Goal: Task Accomplishment & Management: Complete application form

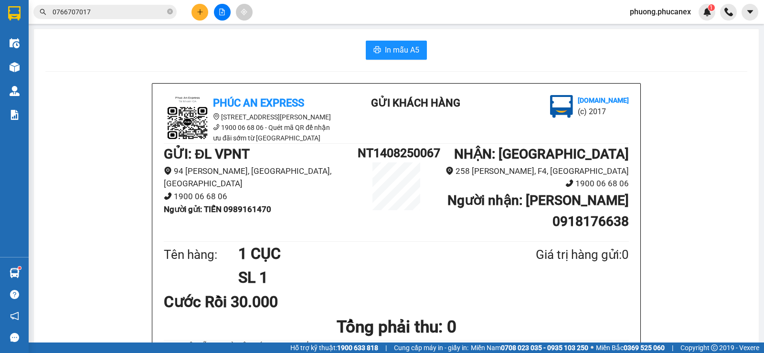
click at [201, 11] on icon "plus" at bounding box center [200, 12] width 7 height 7
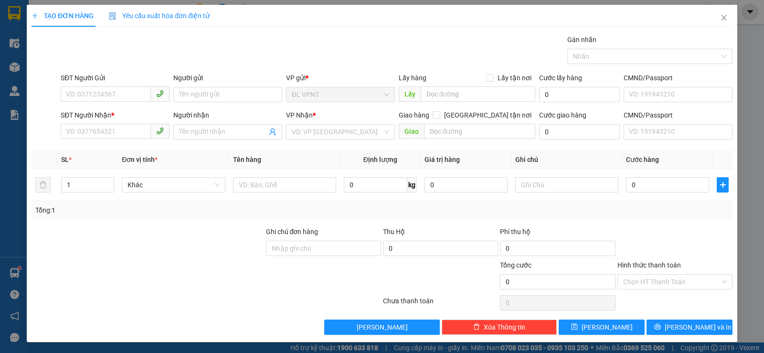
click at [191, 86] on div "Người gửi" at bounding box center [227, 80] width 109 height 14
click at [191, 93] on input "Người gửi" at bounding box center [227, 94] width 109 height 15
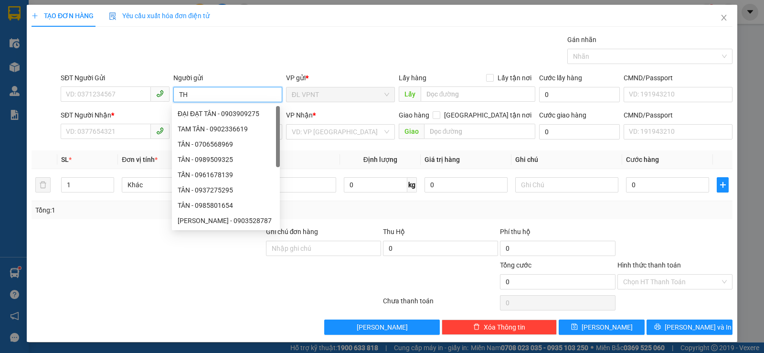
paste input "ẠN"
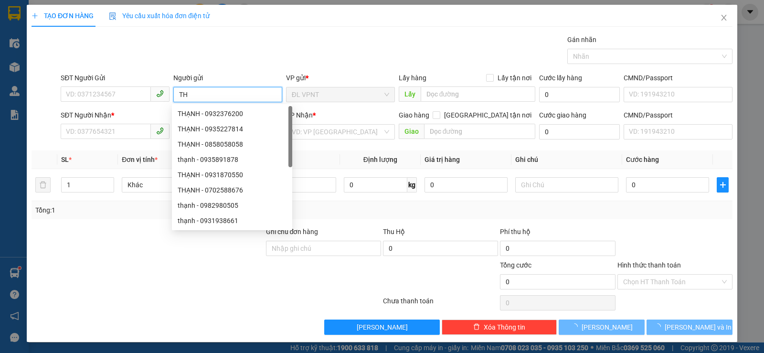
paste input "ANHJ"
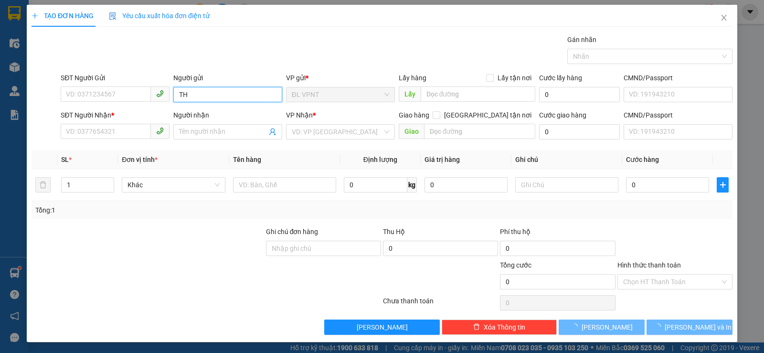
paste input "ẠNH"
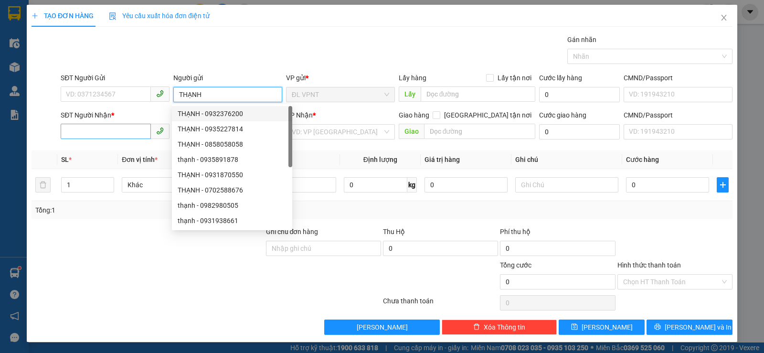
type input "THẠNH"
click at [120, 129] on input "SĐT Người Nhận *" at bounding box center [106, 131] width 90 height 15
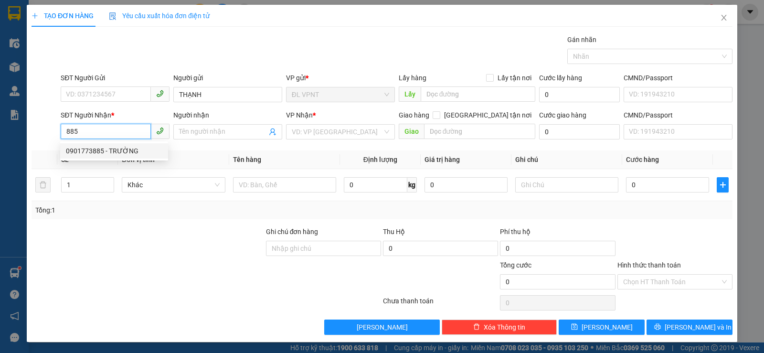
click at [125, 146] on div "0901773885 - TRƯỜNG" at bounding box center [114, 151] width 96 height 11
type input "0901773885"
type input "TRƯỜNG"
type input "0901773885"
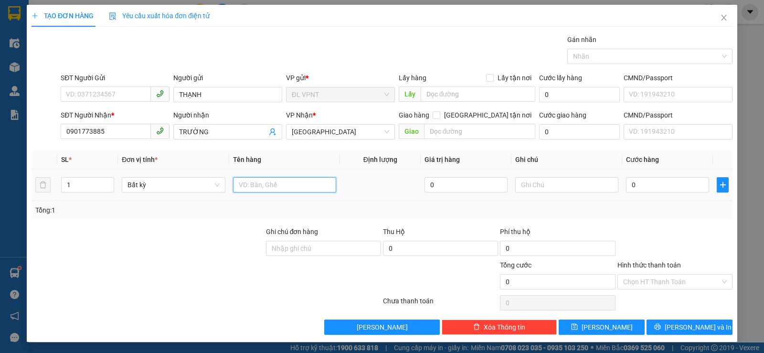
click at [289, 182] on input "text" at bounding box center [284, 184] width 103 height 15
type input "1 T"
click at [645, 181] on input "0" at bounding box center [667, 184] width 83 height 15
type input "5"
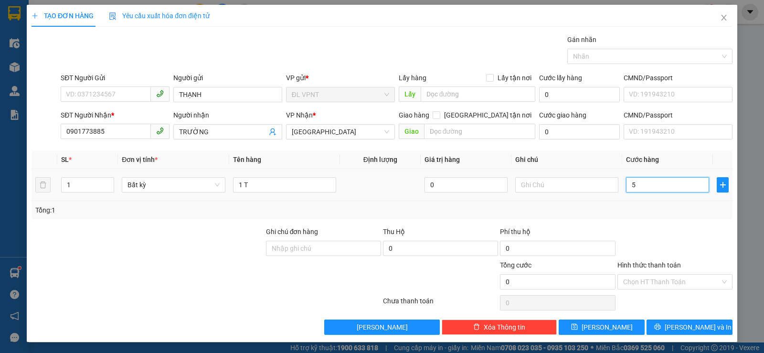
type input "5"
type input "50"
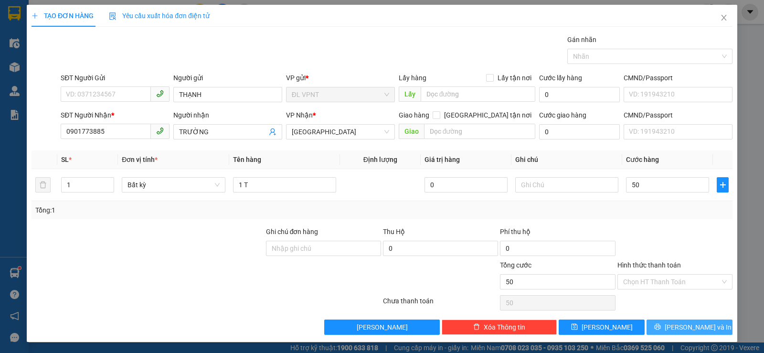
click at [680, 322] on span "[PERSON_NAME] và In" at bounding box center [698, 327] width 67 height 11
type input "50.000"
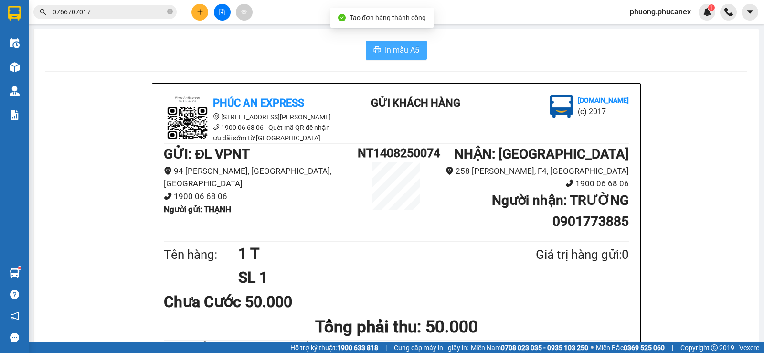
click at [391, 52] on span "In mẫu A5" at bounding box center [402, 50] width 34 height 12
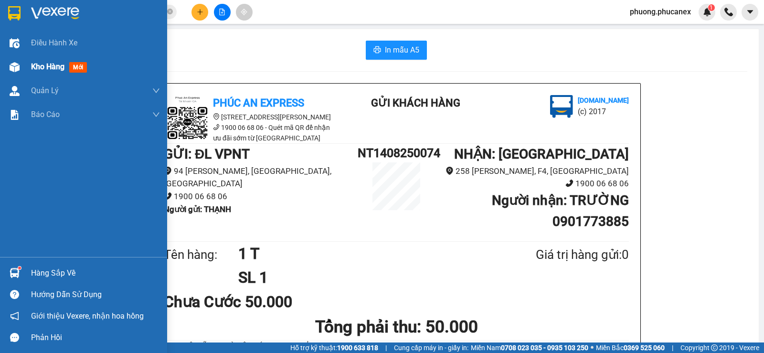
click at [33, 65] on span "Kho hàng" at bounding box center [47, 66] width 33 height 9
click at [45, 62] on span "Kho hàng" at bounding box center [47, 66] width 33 height 9
click at [77, 66] on span "mới" at bounding box center [77, 67] width 17 height 11
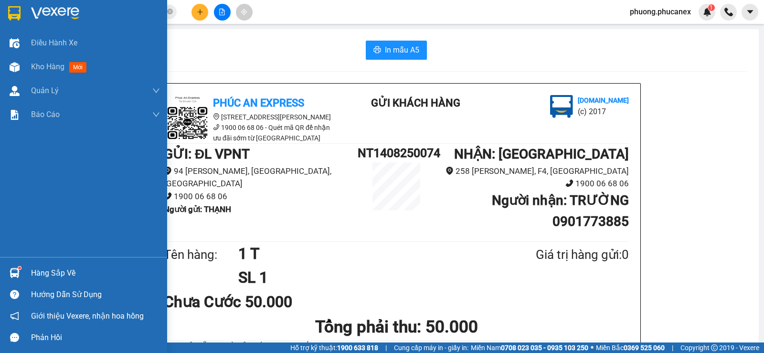
click at [77, 66] on span "mới" at bounding box center [77, 67] width 17 height 11
click at [77, 65] on span "mới" at bounding box center [77, 67] width 17 height 11
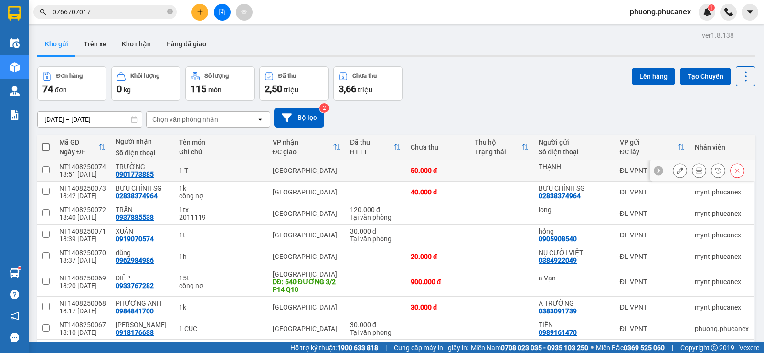
click at [677, 170] on icon at bounding box center [680, 170] width 7 height 7
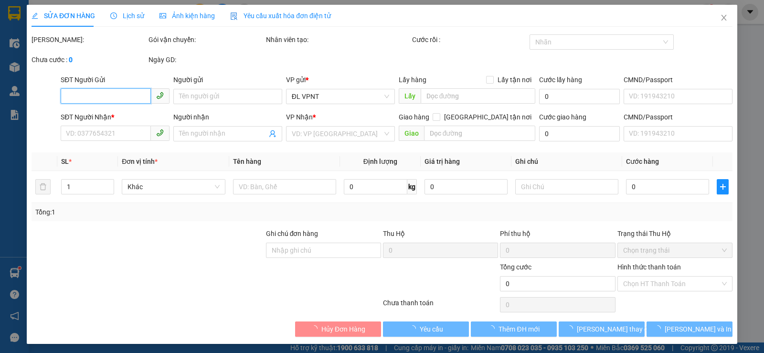
type input "THẠNH"
type input "0901773885"
type input "TRƯỜNG"
type input "50.000"
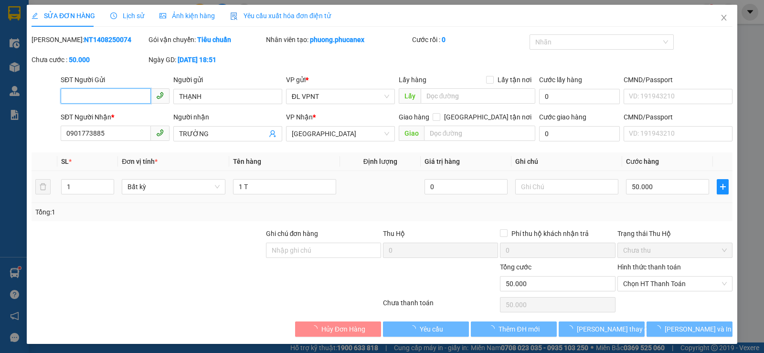
click at [323, 135] on span "[GEOGRAPHIC_DATA]" at bounding box center [340, 134] width 97 height 14
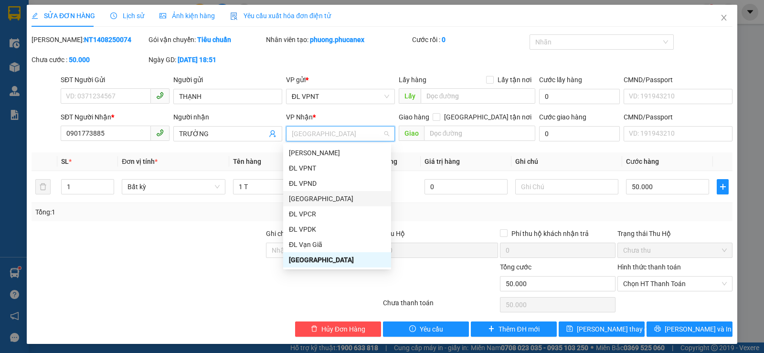
click at [315, 199] on div "[GEOGRAPHIC_DATA]" at bounding box center [337, 198] width 96 height 11
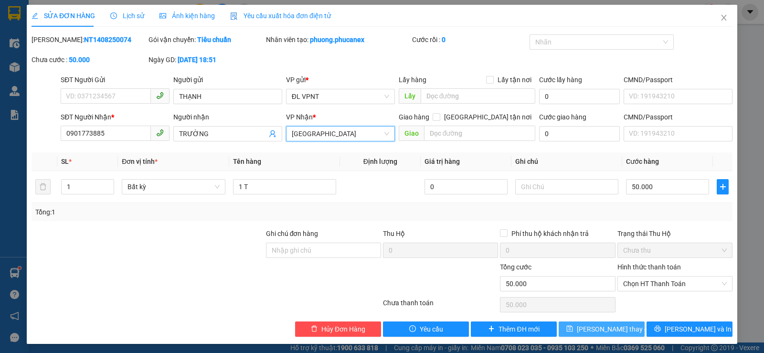
click at [597, 336] on button "Lưu thay đổi" at bounding box center [602, 328] width 86 height 15
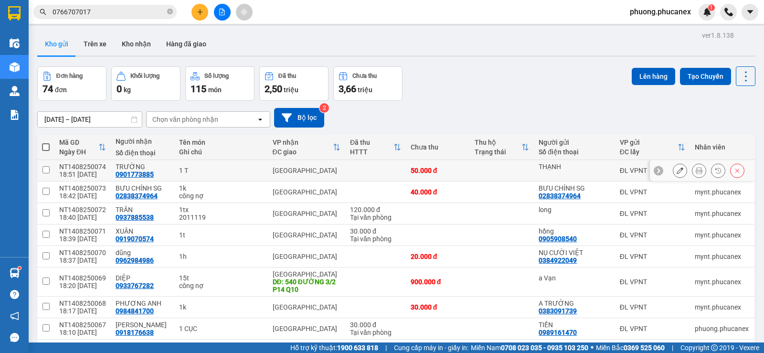
click at [696, 170] on icon at bounding box center [699, 170] width 7 height 7
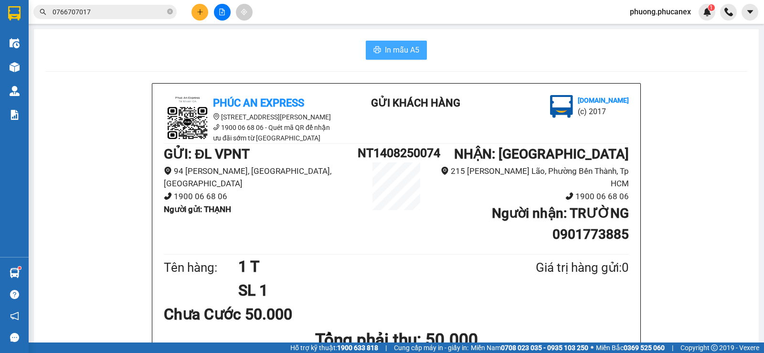
click at [396, 50] on span "In mẫu A5" at bounding box center [402, 50] width 34 height 12
click at [198, 11] on icon "plus" at bounding box center [200, 12] width 7 height 7
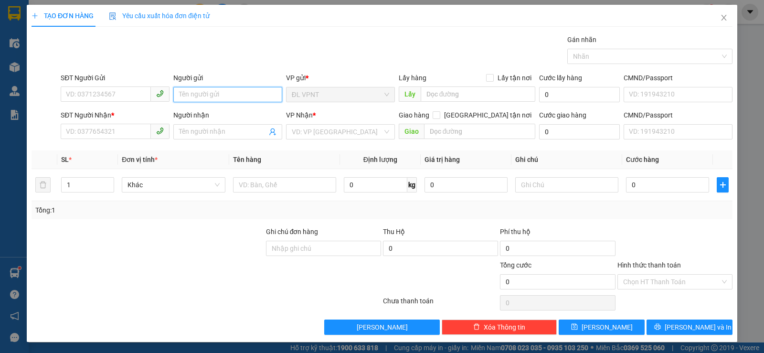
click at [179, 91] on input "Người gửi" at bounding box center [227, 94] width 109 height 15
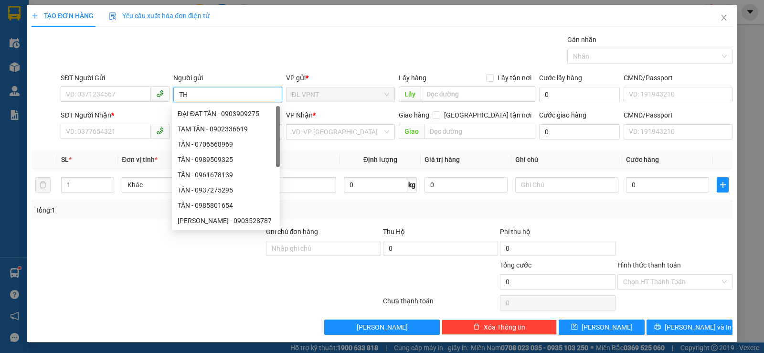
paste input "ẠNH"
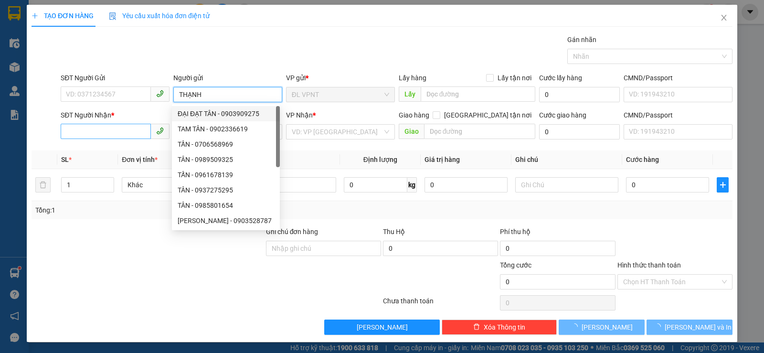
type input "THẠNH"
click at [111, 137] on input "SĐT Người Nhận *" at bounding box center [106, 131] width 90 height 15
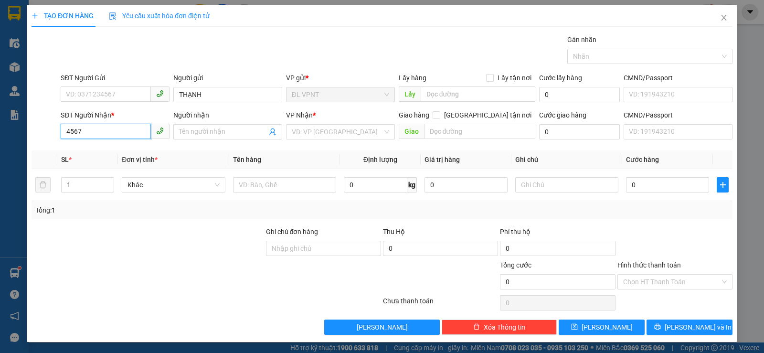
click at [70, 129] on input "4567" at bounding box center [106, 131] width 90 height 15
drag, startPoint x: 84, startPoint y: 130, endPoint x: 51, endPoint y: 129, distance: 33.5
click at [51, 129] on div "SĐT Người Nhận * 567 Người nhận Tên người nhận VP Nhận * VD: VP Sài Gòn Giao hà…" at bounding box center [382, 126] width 703 height 33
click at [126, 152] on div "02835474567 - cty tech" at bounding box center [114, 151] width 96 height 11
type input "02835474567"
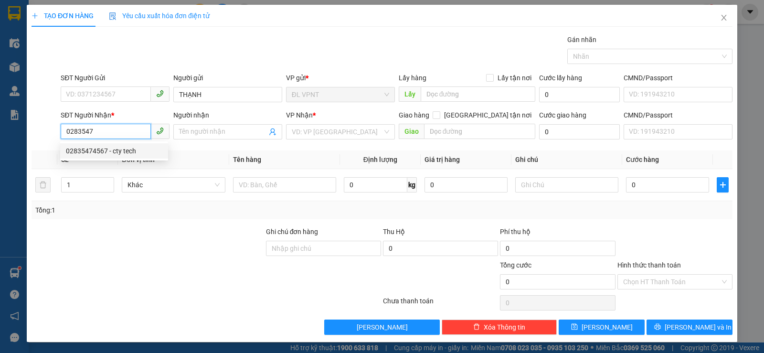
type input "cty tech"
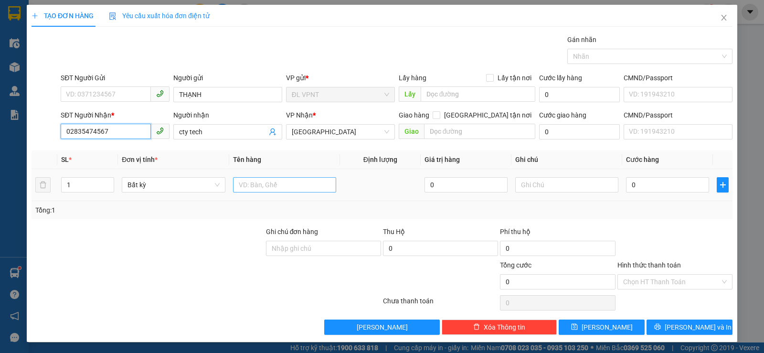
type input "02835474567"
click at [252, 186] on input "text" at bounding box center [284, 184] width 103 height 15
type input "1 T"
click at [676, 186] on input "0" at bounding box center [667, 184] width 83 height 15
type input "3"
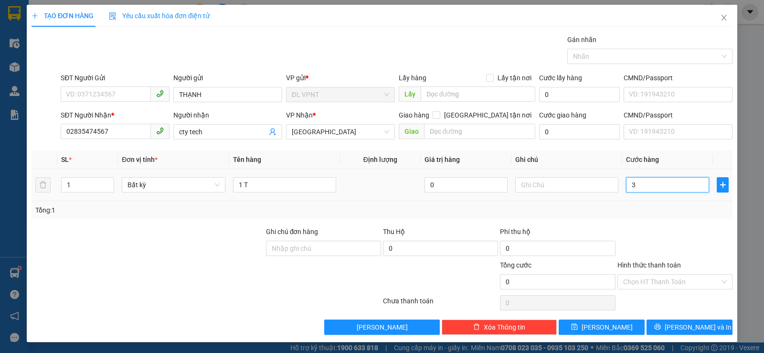
type input "3"
type input "30"
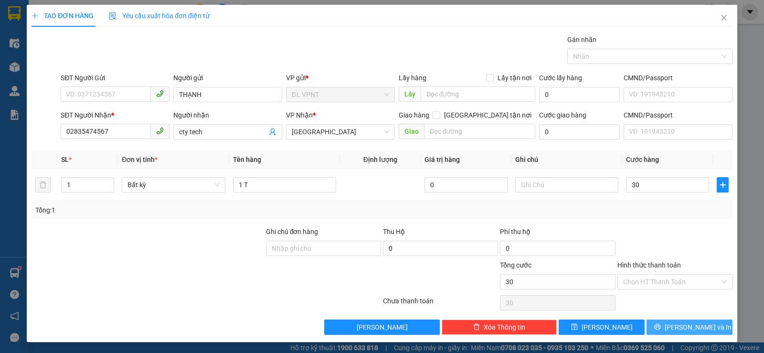
click at [681, 327] on span "[PERSON_NAME] và In" at bounding box center [698, 327] width 67 height 11
type input "30.000"
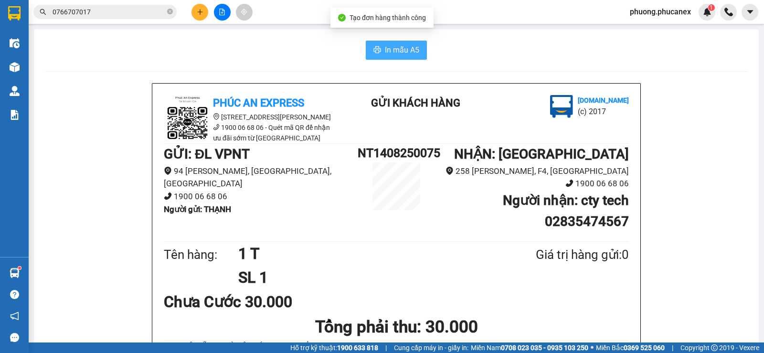
click at [400, 47] on span "In mẫu A5" at bounding box center [402, 50] width 34 height 12
click at [197, 13] on icon "plus" at bounding box center [200, 12] width 7 height 7
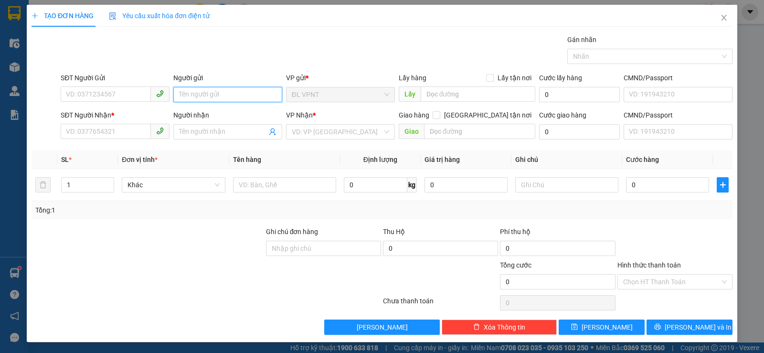
click at [184, 94] on input "Người gửi" at bounding box center [227, 94] width 109 height 15
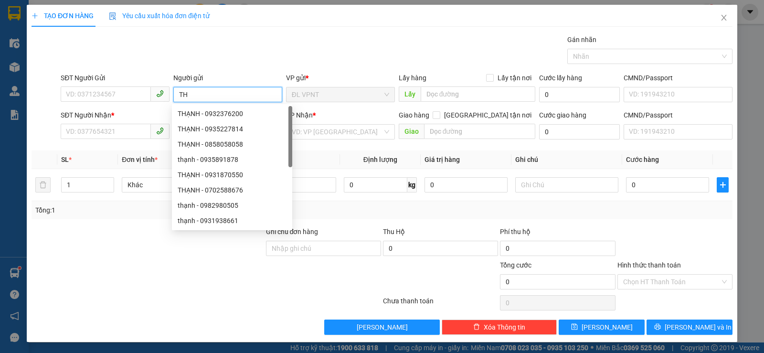
paste input "ẠN"
type input "THẠNH"
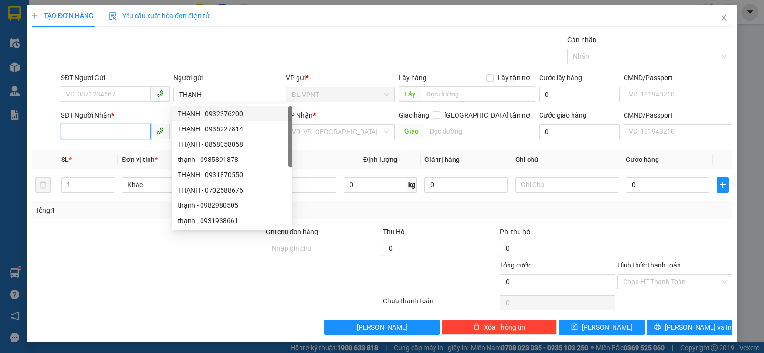
click at [102, 133] on input "SĐT Người Nhận *" at bounding box center [106, 131] width 90 height 15
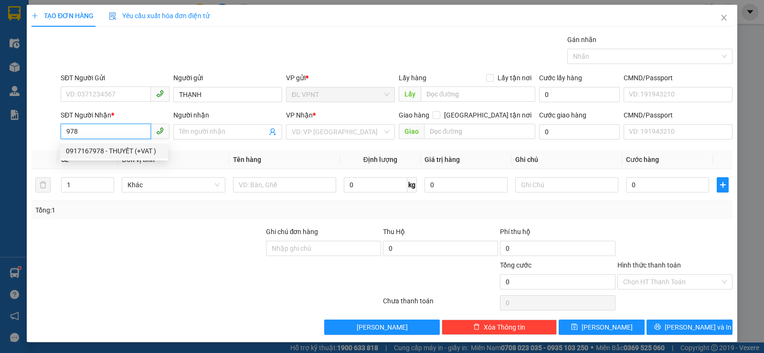
click at [118, 150] on div "0917167978 - THUYẾT (+VAT )" at bounding box center [114, 151] width 96 height 11
type input "0917167978"
type input "THUYẾT (+VAT )"
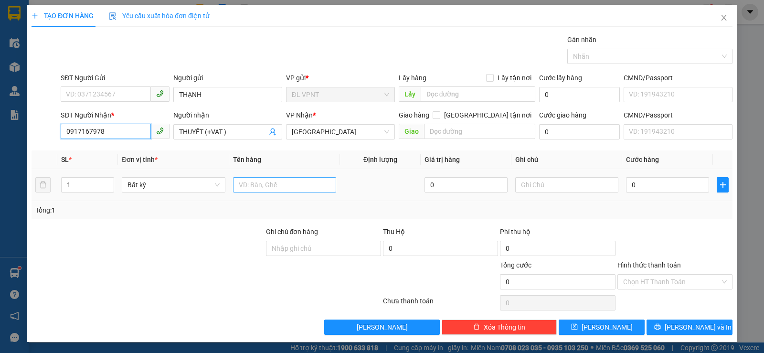
type input "0917167978"
click at [269, 182] on input "text" at bounding box center [284, 184] width 103 height 15
paste input "ỤC"
paste input "Đ"
type input "1 CỤC ĐEN"
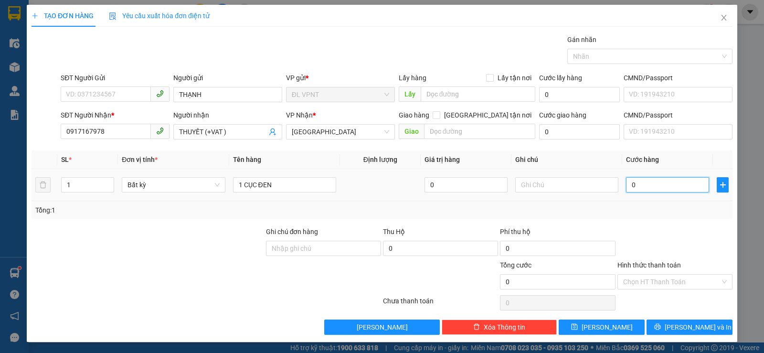
click at [638, 191] on input "0" at bounding box center [667, 184] width 83 height 15
type input "20"
type input "20.000"
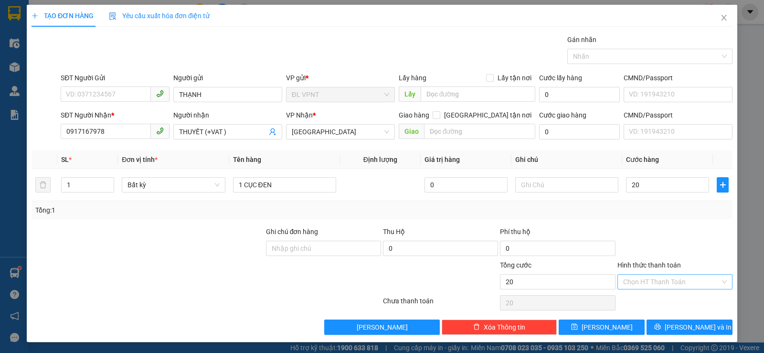
type input "20.000"
click at [672, 285] on input "Hình thức thanh toán" at bounding box center [671, 282] width 97 height 14
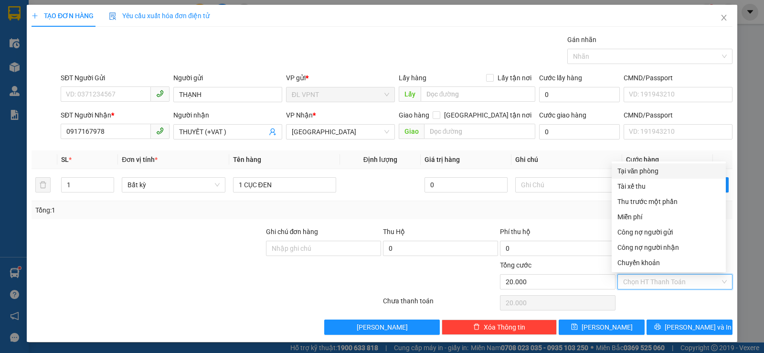
click at [647, 170] on div "Tại văn phòng" at bounding box center [668, 171] width 103 height 11
type input "0"
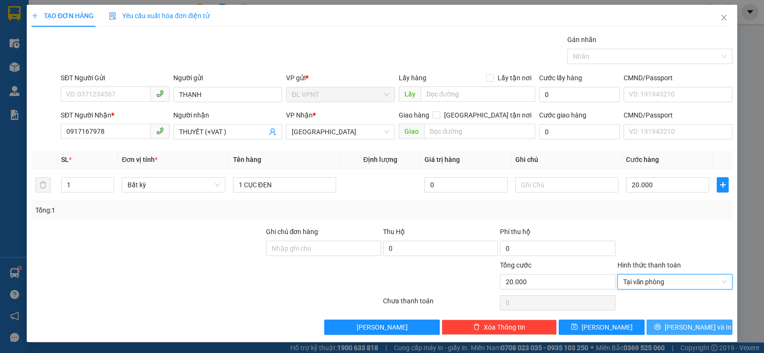
drag, startPoint x: 672, startPoint y: 311, endPoint x: 673, endPoint y: 325, distance: 14.4
click at [673, 318] on div "Transit Pickup Surcharge Ids Transit Deliver Surcharge Ids Transit Deliver Surc…" at bounding box center [382, 184] width 701 height 300
click at [673, 326] on button "[PERSON_NAME] và In" at bounding box center [690, 326] width 86 height 15
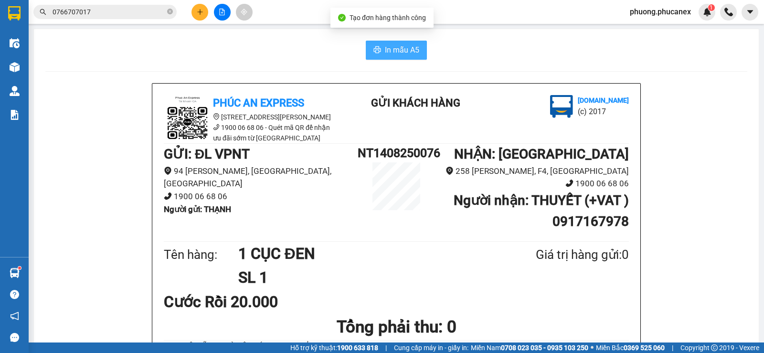
click at [404, 45] on span "In mẫu A5" at bounding box center [402, 50] width 34 height 12
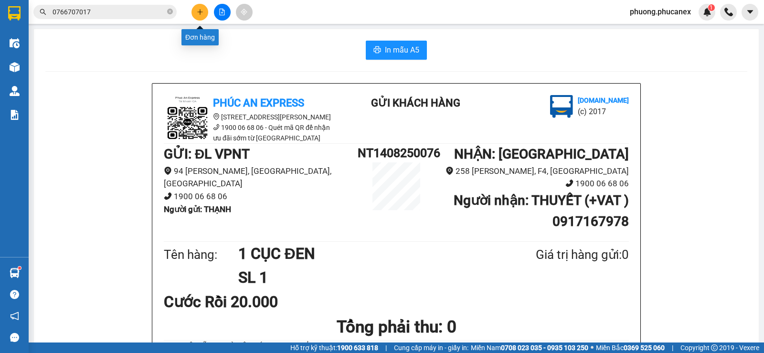
click at [207, 11] on button at bounding box center [199, 12] width 17 height 17
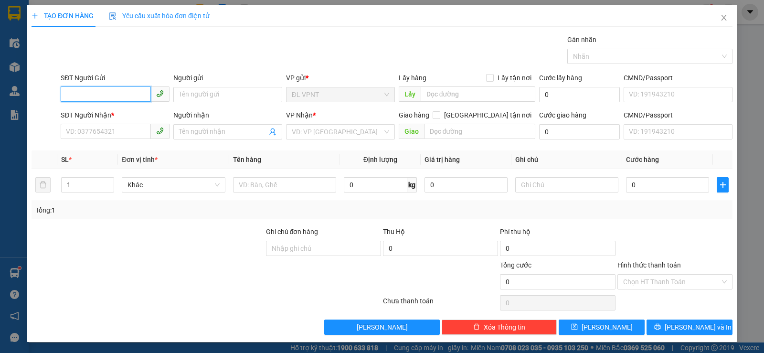
click at [80, 96] on input "SĐT Người Gửi" at bounding box center [106, 93] width 90 height 15
click at [97, 96] on input "0963693611" at bounding box center [106, 93] width 90 height 15
click at [93, 95] on input "0963693611" at bounding box center [106, 93] width 90 height 15
type input "0963693911"
click at [119, 113] on div "0963693911 - PHƯƠNG ANH" at bounding box center [114, 113] width 96 height 11
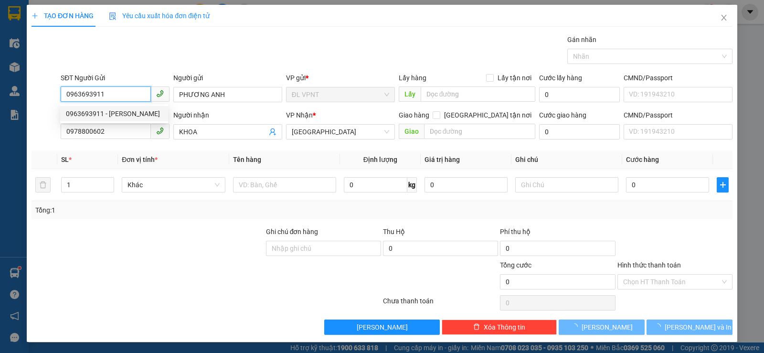
type input "PHƯƠNG ANH"
type input "0978800602"
type input "KHOA"
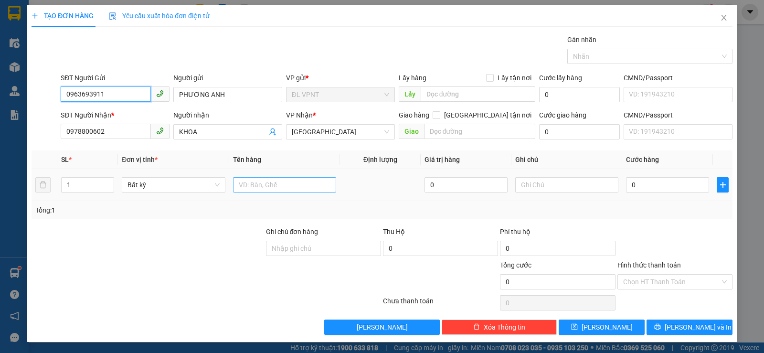
type input "0963693911"
click at [252, 184] on input "text" at bounding box center [284, 184] width 103 height 15
type input "1 TX"
click at [634, 180] on input "0" at bounding box center [667, 184] width 83 height 15
type input "3"
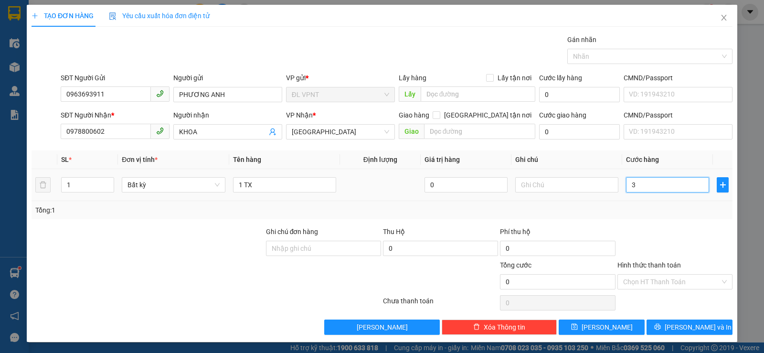
type input "3"
type input "30"
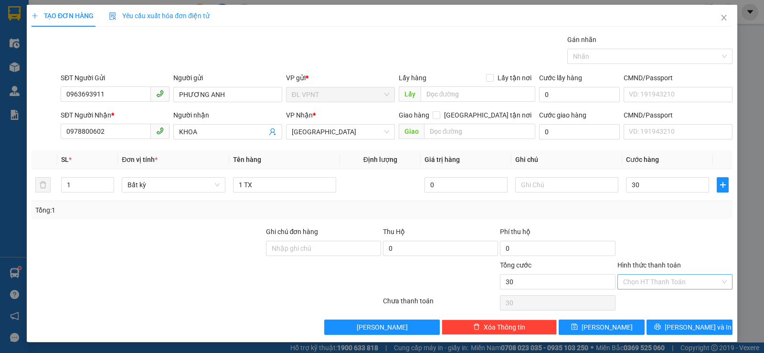
click at [650, 275] on input "Hình thức thanh toán" at bounding box center [671, 282] width 97 height 14
type input "30.000"
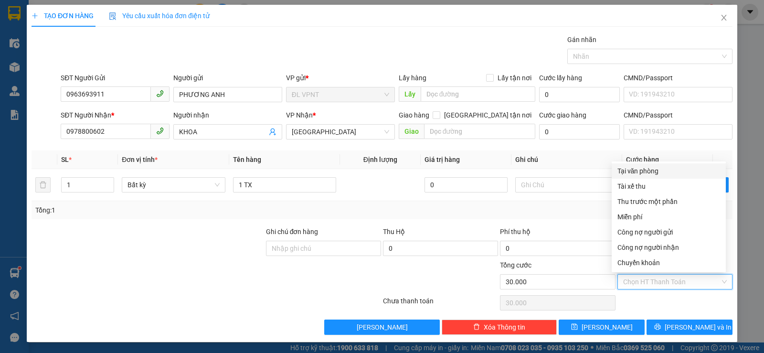
click at [642, 171] on div "Tại văn phòng" at bounding box center [668, 171] width 103 height 11
type input "0"
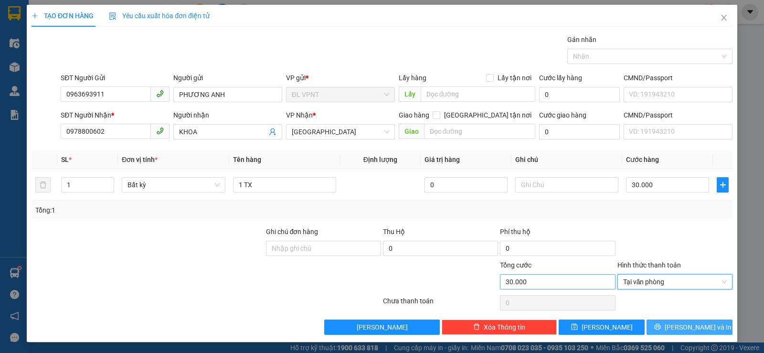
drag, startPoint x: 674, startPoint y: 329, endPoint x: 584, endPoint y: 287, distance: 99.3
click at [675, 329] on button "[PERSON_NAME] và In" at bounding box center [690, 326] width 86 height 15
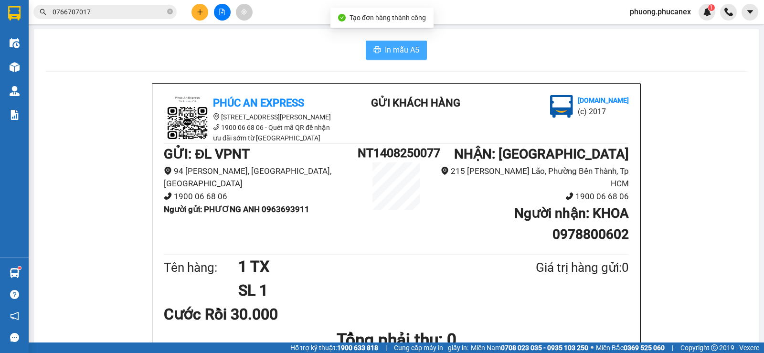
click at [385, 52] on span "In mẫu A5" at bounding box center [402, 50] width 34 height 12
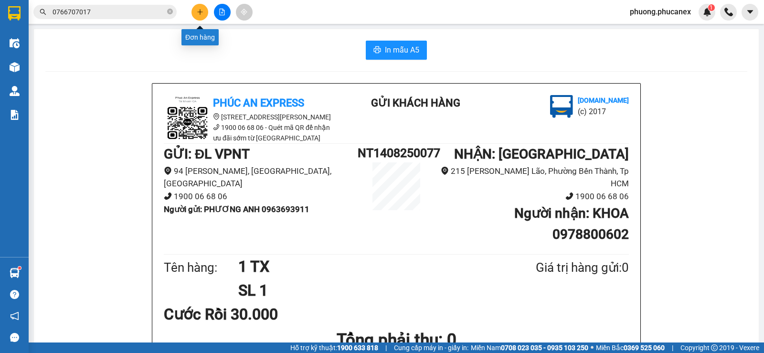
click at [198, 8] on button at bounding box center [199, 12] width 17 height 17
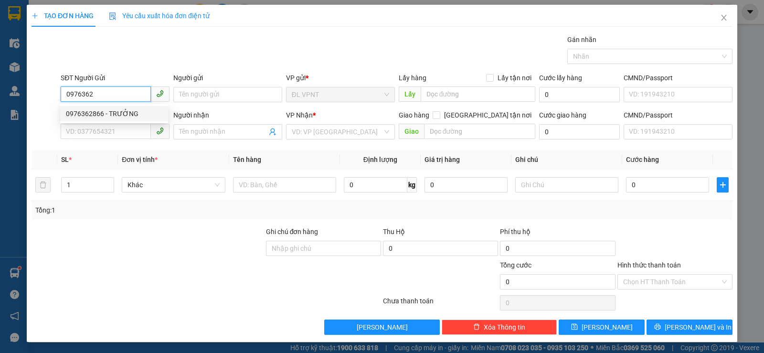
click at [95, 115] on div "0976362866 - TRƯỞNG" at bounding box center [114, 113] width 96 height 11
type input "0976362866"
type input "TRƯỞNG"
type input "0986968842"
type input "VIỆT"
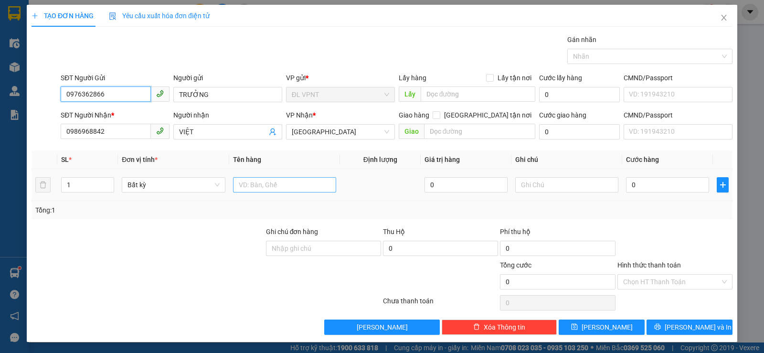
type input "0976362866"
click at [282, 191] on input "text" at bounding box center [284, 184] width 103 height 15
type input "1 H"
click at [633, 184] on input "0" at bounding box center [667, 184] width 83 height 15
type input "2"
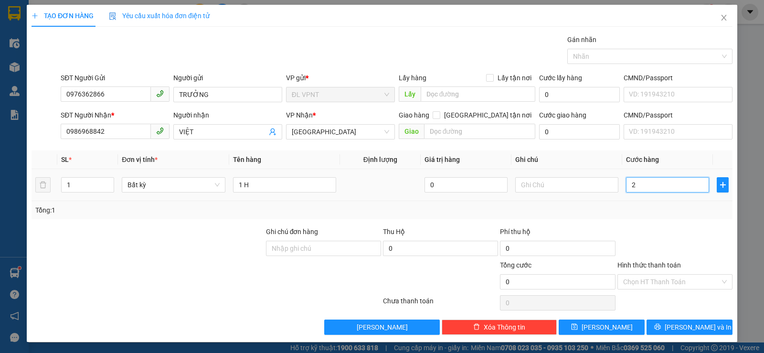
type input "2"
type input "20"
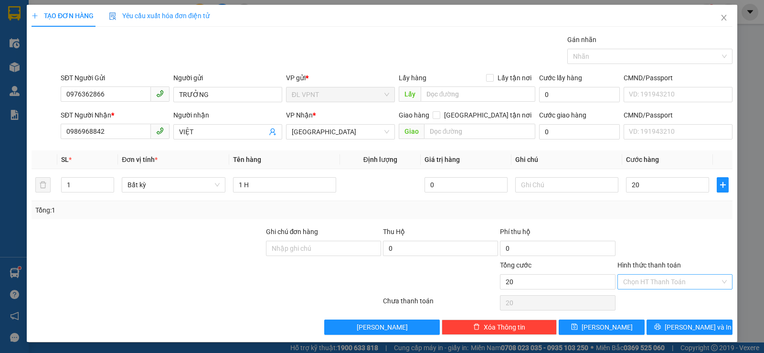
click at [665, 276] on input "Hình thức thanh toán" at bounding box center [671, 282] width 97 height 14
type input "20.000"
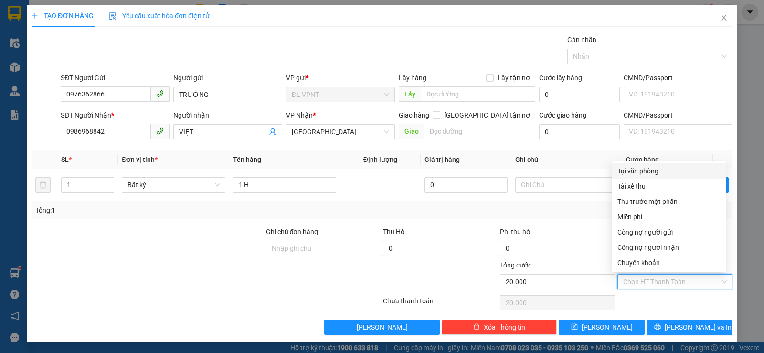
click at [650, 170] on div "Tại văn phòng" at bounding box center [668, 171] width 103 height 11
type input "0"
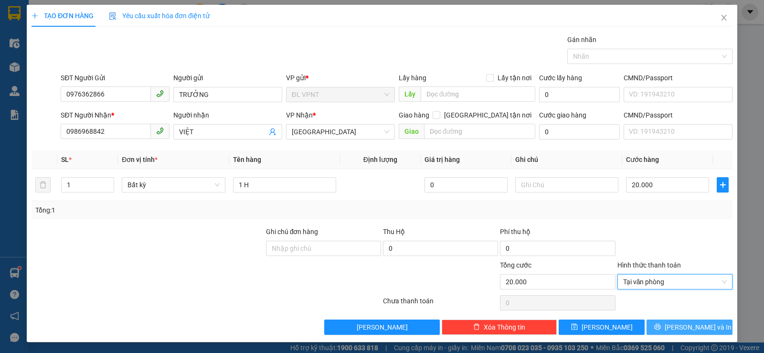
click at [677, 323] on span "[PERSON_NAME] và In" at bounding box center [698, 327] width 67 height 11
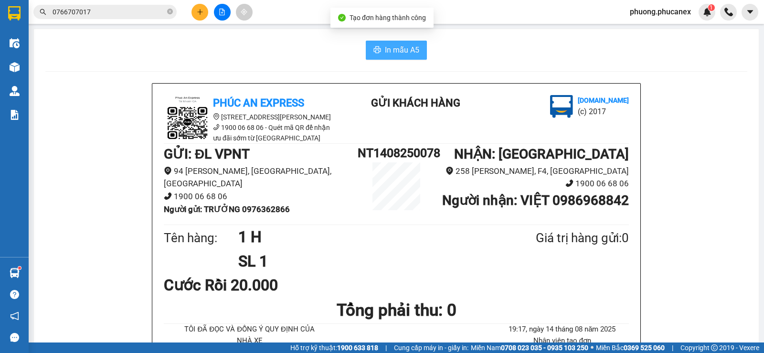
click at [385, 49] on span "In mẫu A5" at bounding box center [402, 50] width 34 height 12
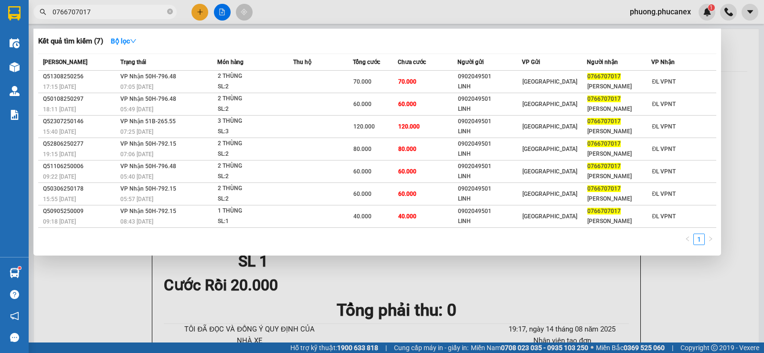
drag, startPoint x: 95, startPoint y: 13, endPoint x: 42, endPoint y: 18, distance: 53.2
click at [42, 18] on span "0766707017" at bounding box center [104, 12] width 143 height 14
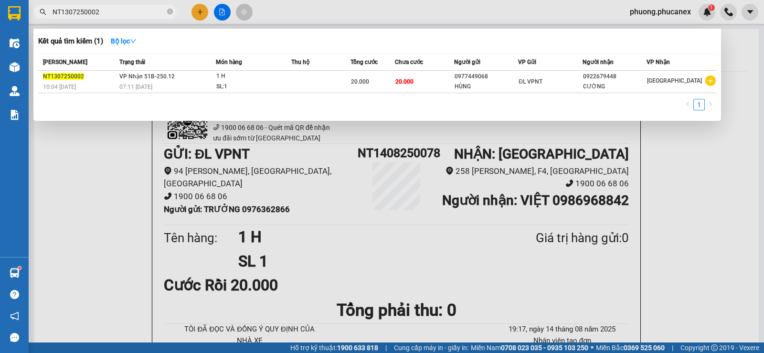
type input "NT1307250002"
click at [185, 9] on div "NT1307250002" at bounding box center [93, 12] width 186 height 14
click at [203, 13] on div at bounding box center [382, 176] width 764 height 353
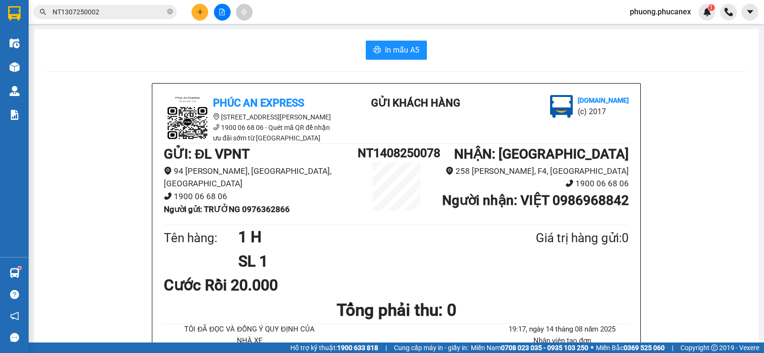
click at [198, 14] on icon "plus" at bounding box center [200, 12] width 7 height 7
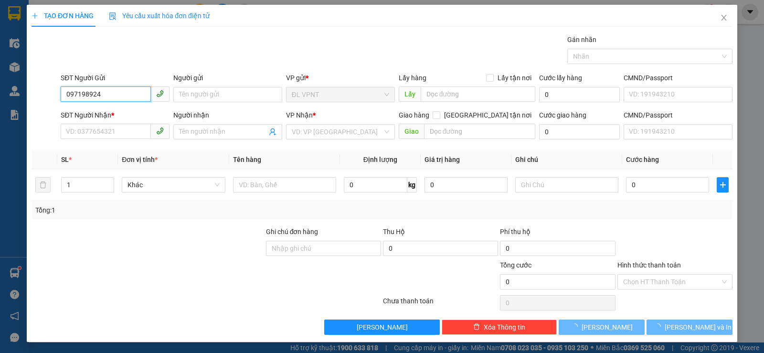
type input "0971989242"
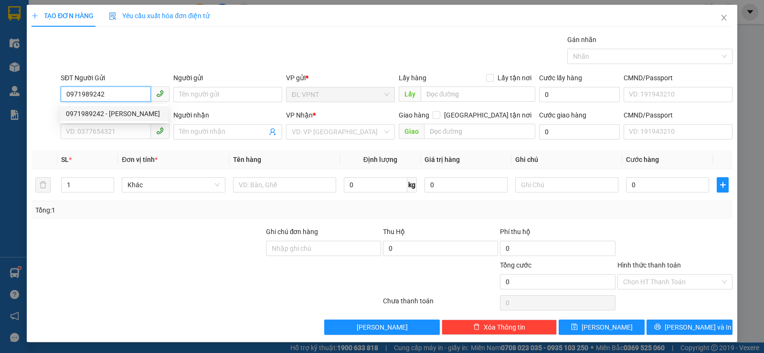
click at [146, 118] on div "0971989242 - HƯƠNG PHẠM" at bounding box center [114, 113] width 96 height 11
type input "HƯƠNG PHẠM"
type input "0832032678"
type input "TRÚC"
type input "183/11 đường 3/2 p11 q10"
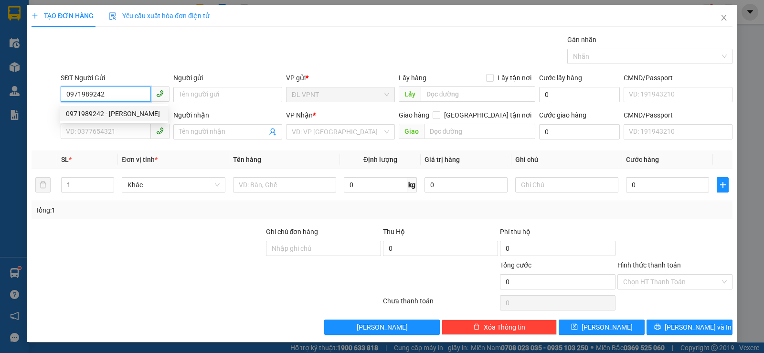
type input "50.000"
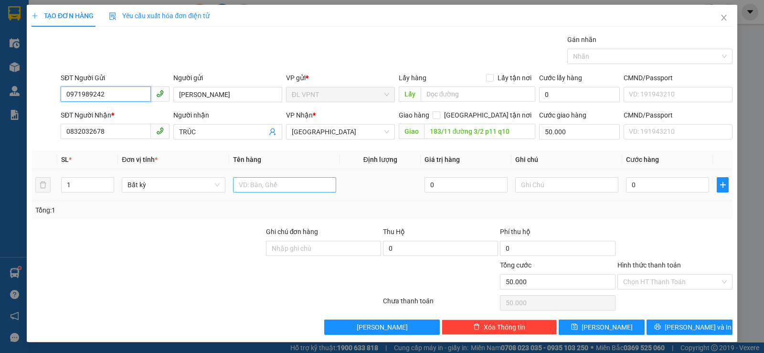
type input "0971989242"
click at [262, 183] on input "text" at bounding box center [284, 184] width 103 height 15
type input "1 H"
click at [641, 186] on input "0" at bounding box center [667, 184] width 83 height 15
type input "2"
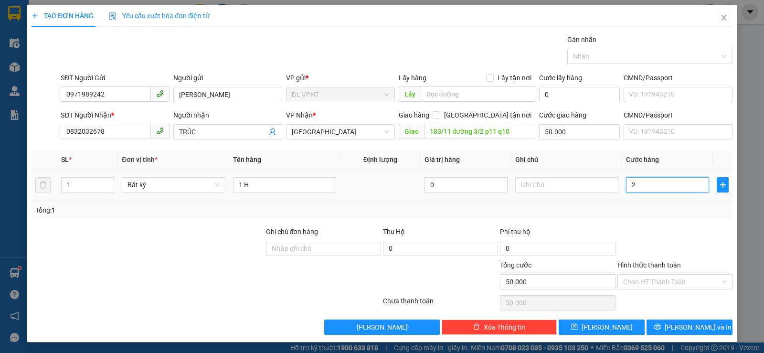
type input "50.002"
type input "20"
type input "50.020"
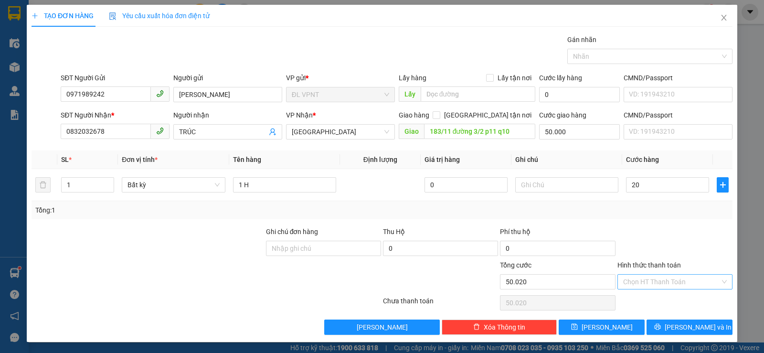
click at [647, 276] on input "Hình thức thanh toán" at bounding box center [671, 282] width 97 height 14
type input "20.000"
type input "70.000"
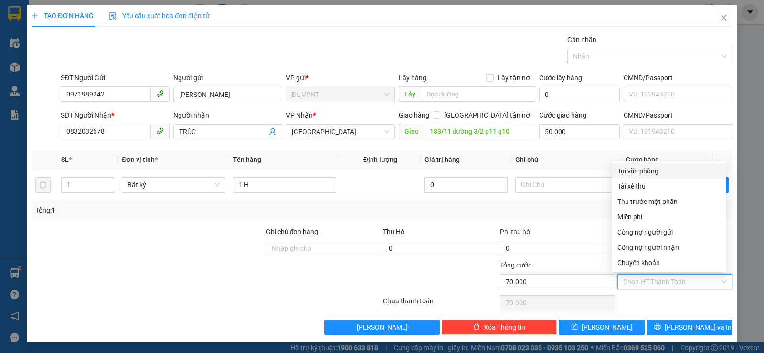
drag, startPoint x: 625, startPoint y: 172, endPoint x: 624, endPoint y: 167, distance: 4.9
click at [626, 172] on div "Tại văn phòng" at bounding box center [668, 171] width 103 height 11
type input "0"
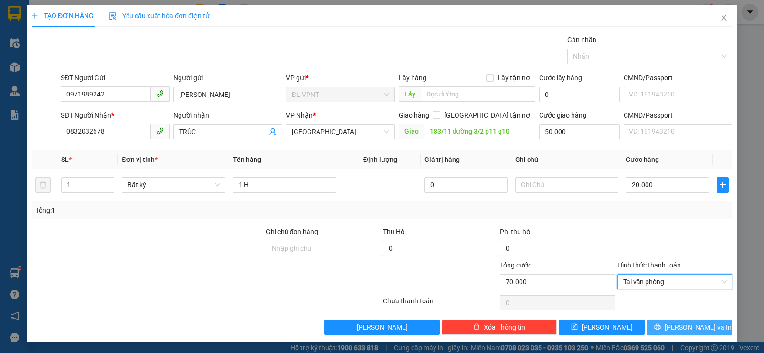
drag, startPoint x: 660, startPoint y: 320, endPoint x: 234, endPoint y: 157, distance: 457.1
click at [661, 320] on button "[PERSON_NAME] và In" at bounding box center [690, 326] width 86 height 15
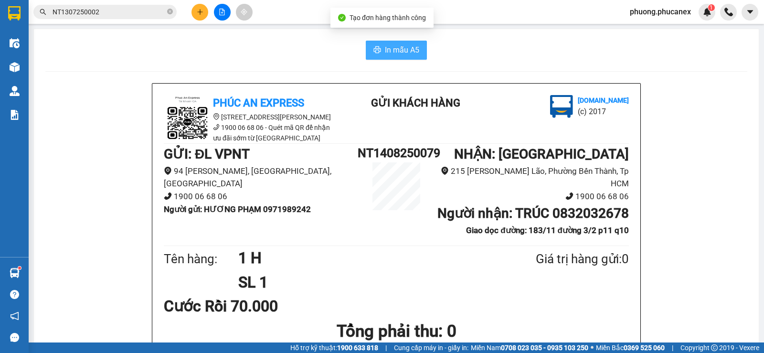
click at [393, 52] on span "In mẫu A5" at bounding box center [402, 50] width 34 height 12
click at [104, 11] on input "NT1307250002" at bounding box center [109, 12] width 113 height 11
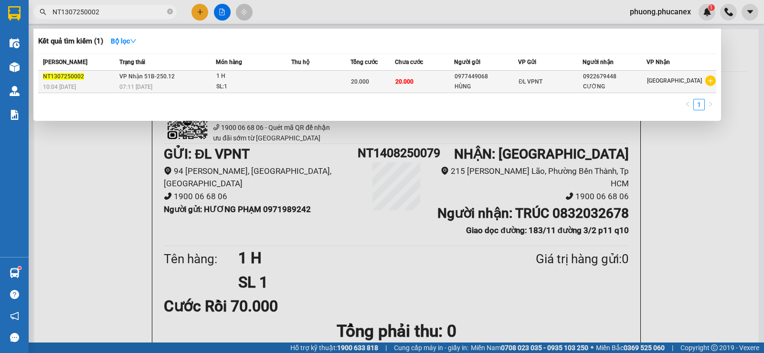
click at [469, 82] on div "HÙNG" at bounding box center [486, 87] width 63 height 10
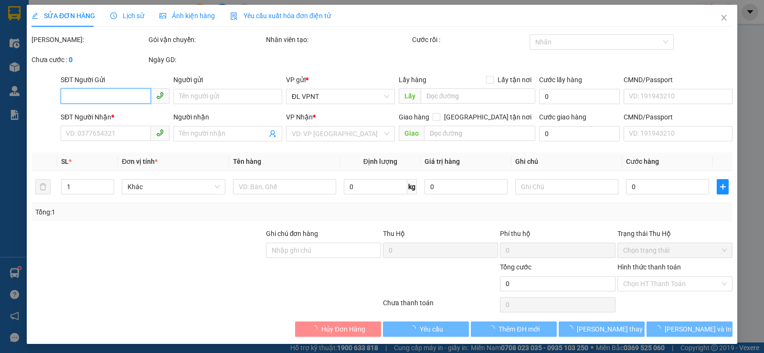
type input "0977449068"
type input "HÙNG"
type input "0922679448"
type input "CƯỜNG"
type input "20.000"
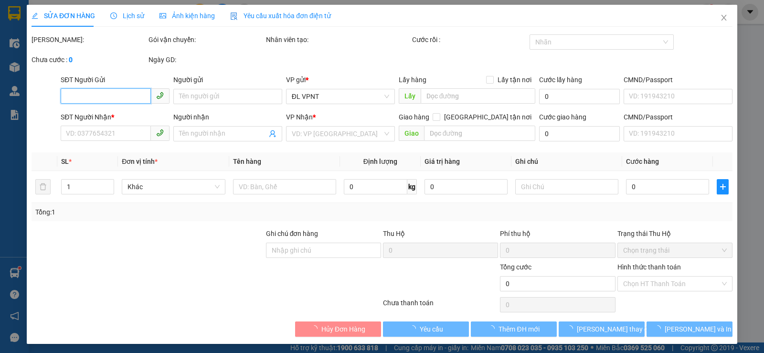
type input "20.000"
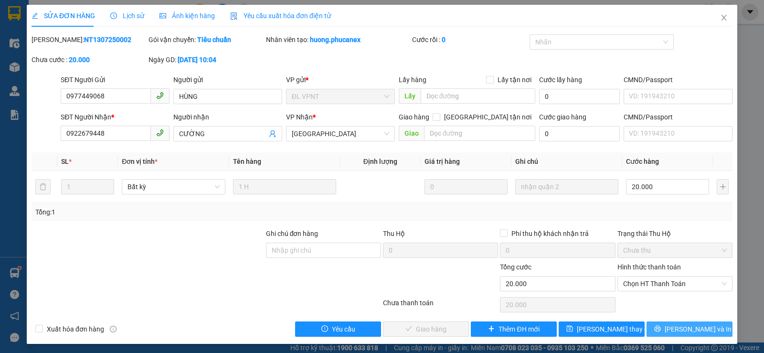
click at [683, 330] on span "[PERSON_NAME] và In" at bounding box center [698, 329] width 67 height 11
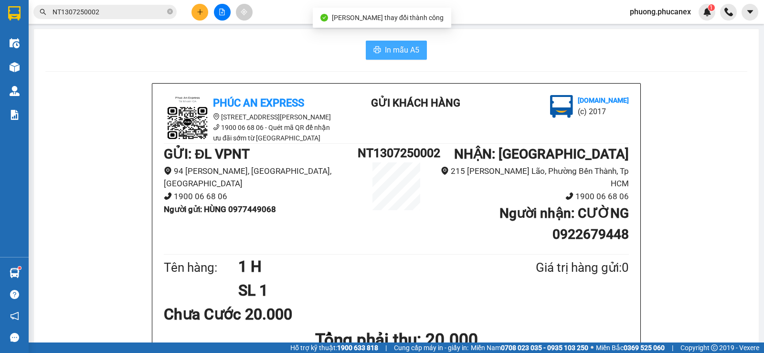
click at [379, 54] on button "In mẫu A5" at bounding box center [396, 50] width 61 height 19
click at [196, 8] on button at bounding box center [199, 12] width 17 height 17
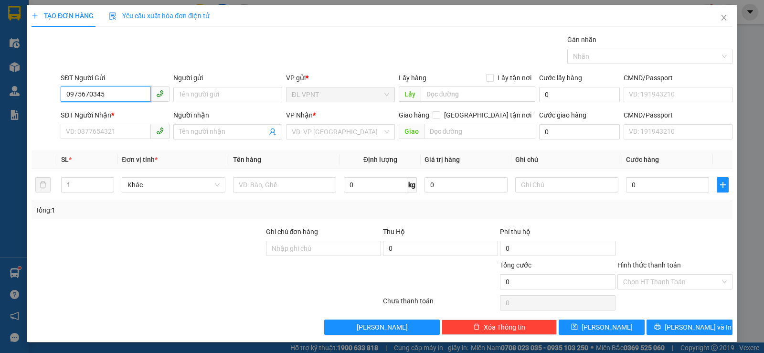
drag, startPoint x: 106, startPoint y: 94, endPoint x: 97, endPoint y: 94, distance: 9.1
click at [97, 94] on input "0975670345" at bounding box center [106, 93] width 90 height 15
type input "0975670345"
click at [195, 100] on input "Người gửi" at bounding box center [227, 94] width 109 height 15
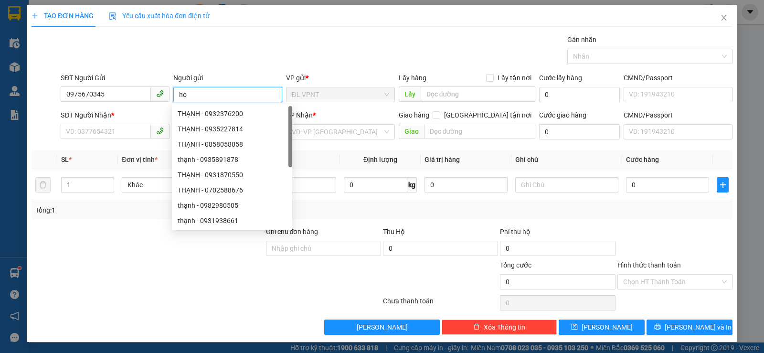
paste input "àng"
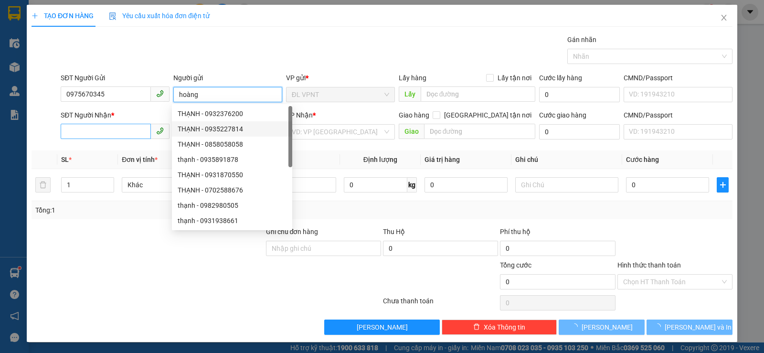
type input "hoàng"
click at [99, 130] on input "SĐT Người Nhận *" at bounding box center [106, 131] width 90 height 15
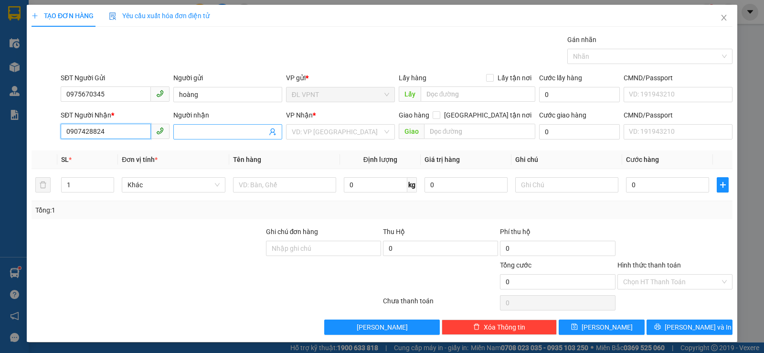
type input "0907428824"
click at [196, 134] on input "Người nhận" at bounding box center [223, 132] width 88 height 11
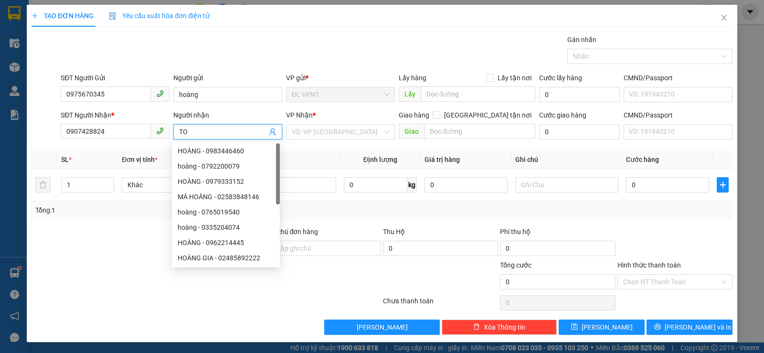
paste input "ẢN"
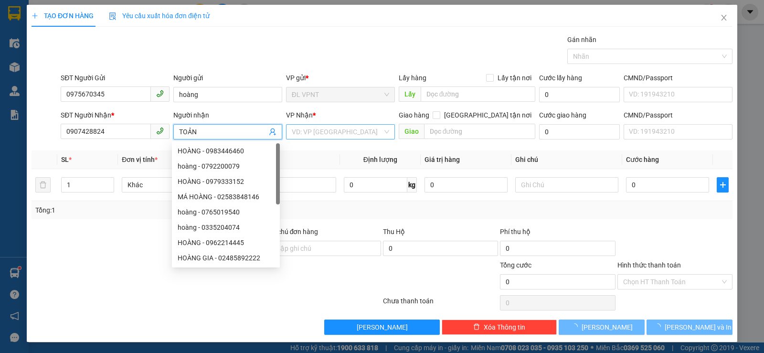
type input "TOẢN"
click at [312, 131] on input "search" at bounding box center [337, 132] width 91 height 14
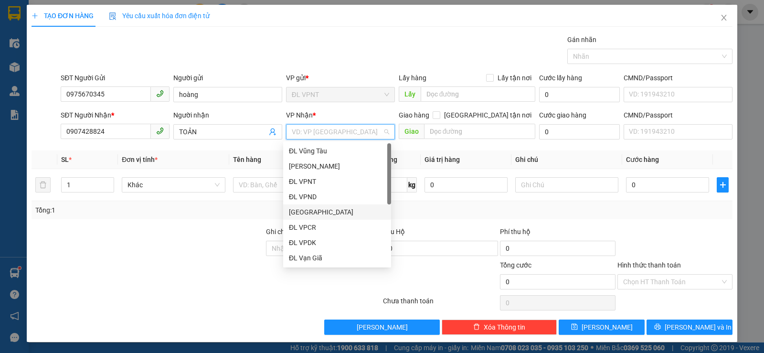
click at [304, 209] on div "[GEOGRAPHIC_DATA]" at bounding box center [337, 212] width 96 height 11
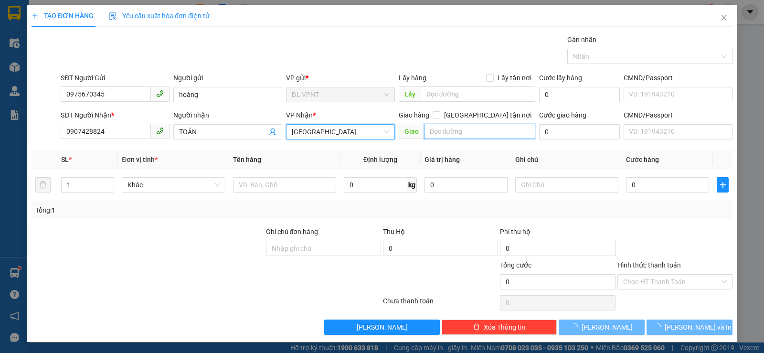
click at [452, 129] on input "text" at bounding box center [480, 131] width 112 height 15
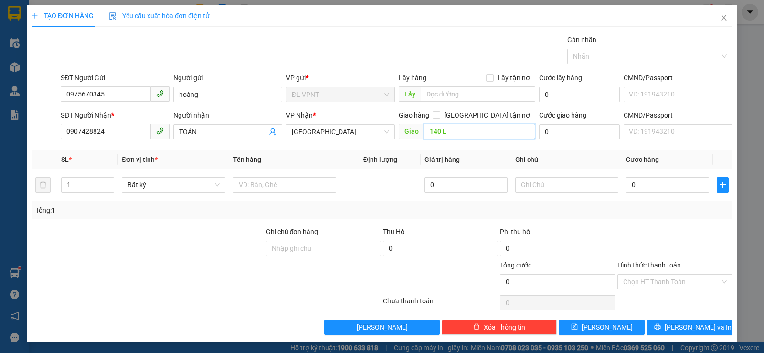
paste input "Ê"
paste input "Ă"
paste input "Ọ"
paste input "Ò"
paste input "Â"
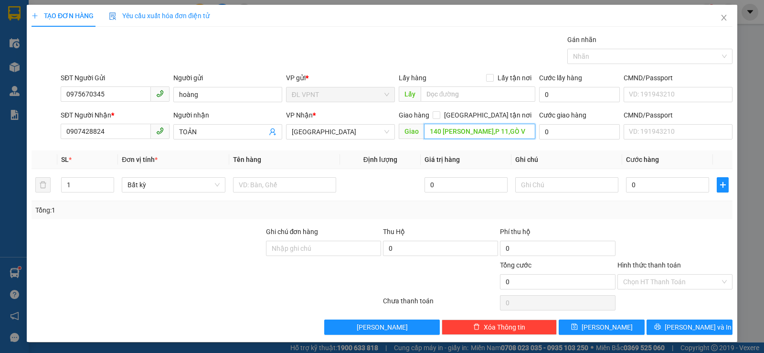
paste input "ẤP"
type input "140 LÊ VĂN THỌ,P 11,GÒ VẤP"
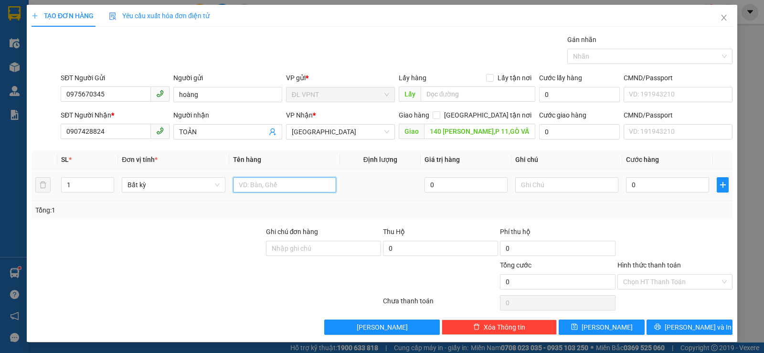
click at [273, 187] on input "text" at bounding box center [284, 184] width 103 height 15
type input "1T"
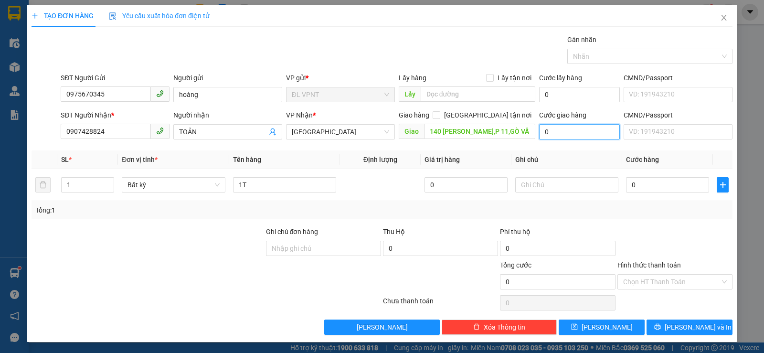
click at [558, 132] on input "0" at bounding box center [579, 131] width 81 height 15
type input "1"
type input "10"
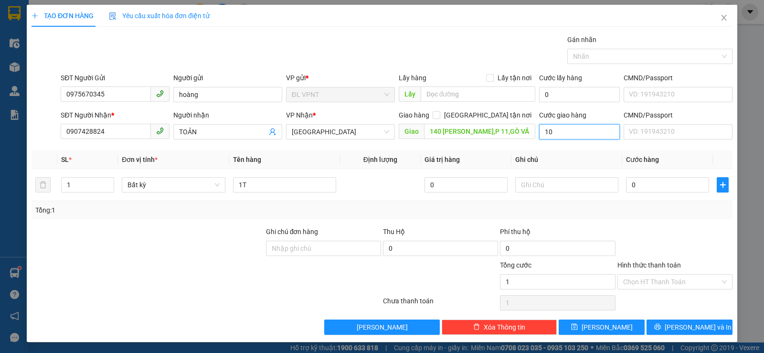
type input "10"
type input "100"
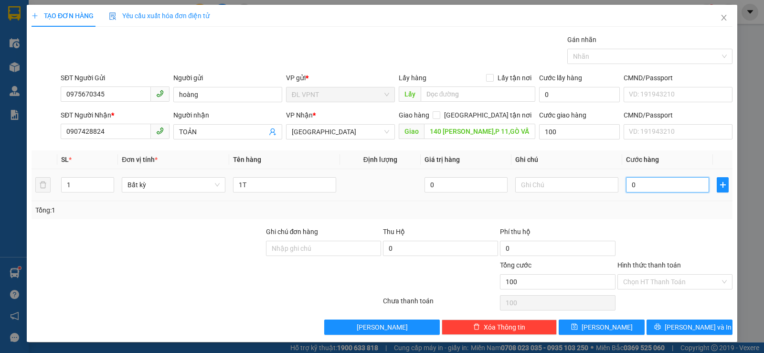
click at [648, 187] on input "0" at bounding box center [667, 184] width 83 height 15
type input "100.000"
type input "3"
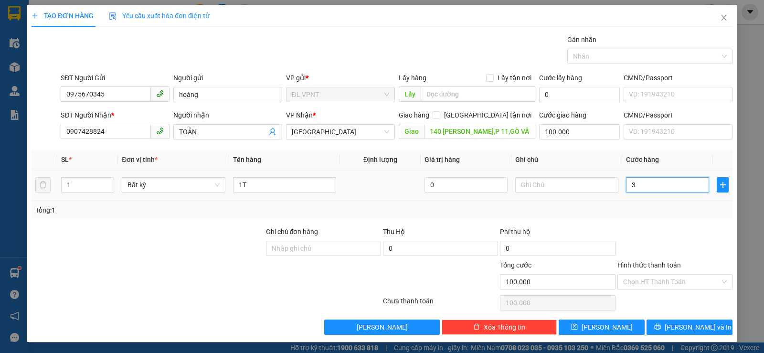
type input "100.003"
type input "30"
type input "100.030"
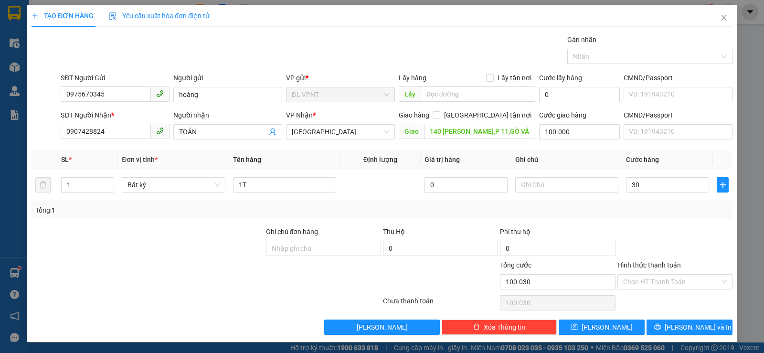
click at [648, 276] on input "Hình thức thanh toán" at bounding box center [671, 282] width 97 height 14
type input "30.000"
type input "130.000"
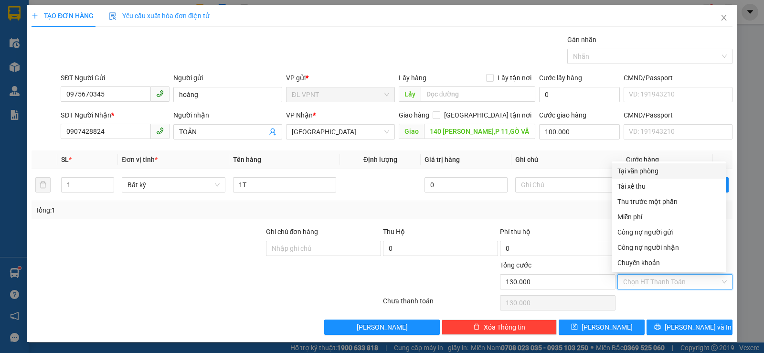
click at [641, 174] on div "Tại văn phòng" at bounding box center [668, 171] width 103 height 11
type input "0"
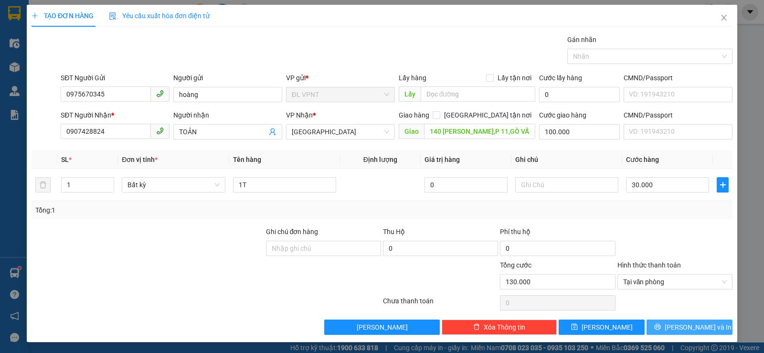
click at [673, 325] on button "[PERSON_NAME] và In" at bounding box center [690, 326] width 86 height 15
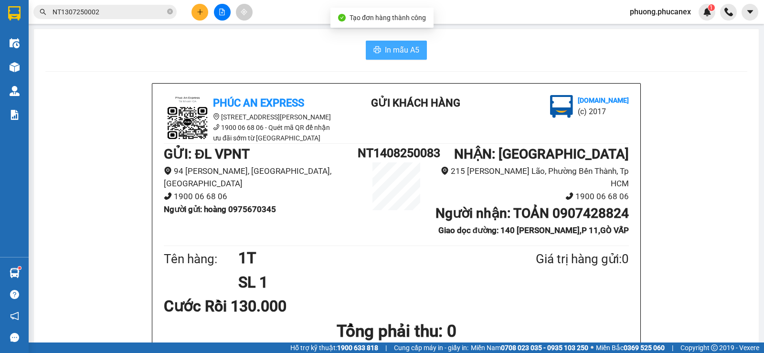
click at [376, 47] on icon "printer" at bounding box center [377, 50] width 8 height 8
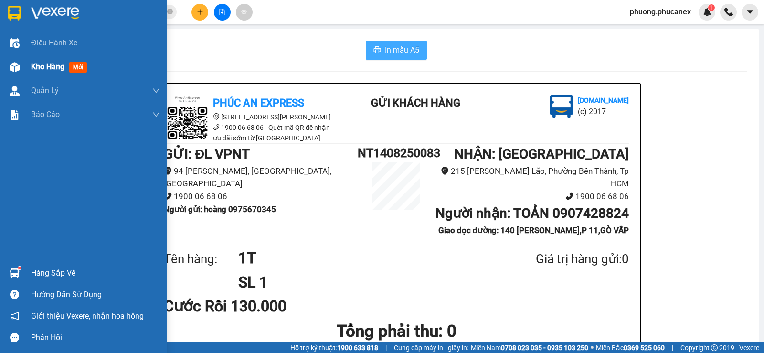
click at [48, 58] on div "Kho hàng mới" at bounding box center [95, 67] width 129 height 24
click at [51, 64] on span "Kho hàng" at bounding box center [47, 66] width 33 height 9
click at [77, 64] on span "mới" at bounding box center [78, 67] width 18 height 11
click at [56, 70] on span "Kho hàng" at bounding box center [47, 66] width 33 height 9
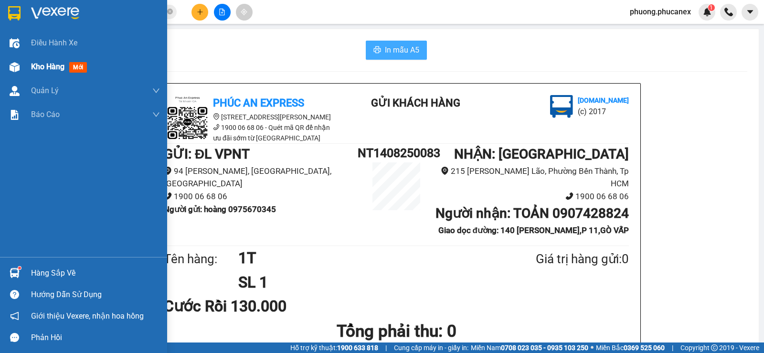
click at [56, 70] on span "Kho hàng" at bounding box center [47, 66] width 33 height 9
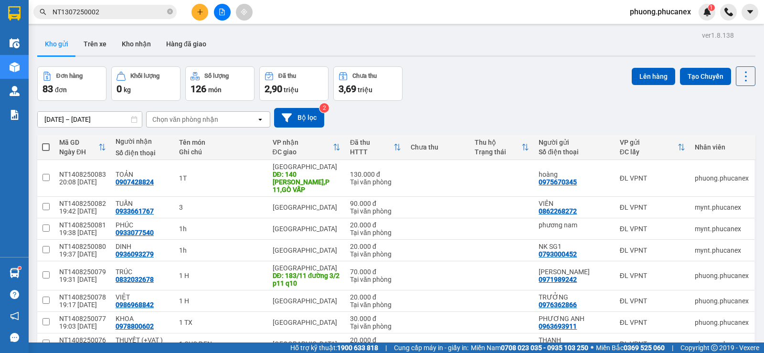
scroll to position [48, 0]
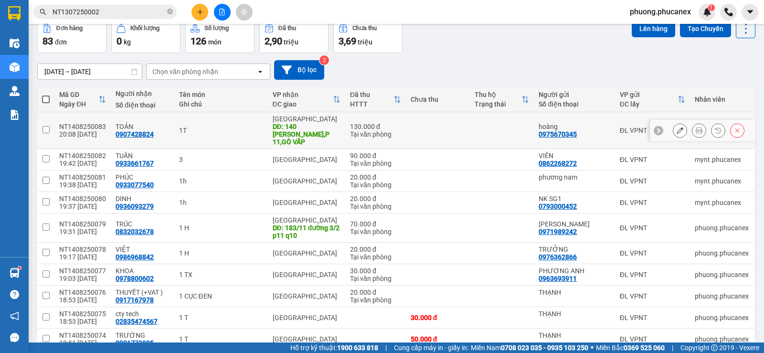
click at [677, 129] on icon at bounding box center [680, 130] width 7 height 7
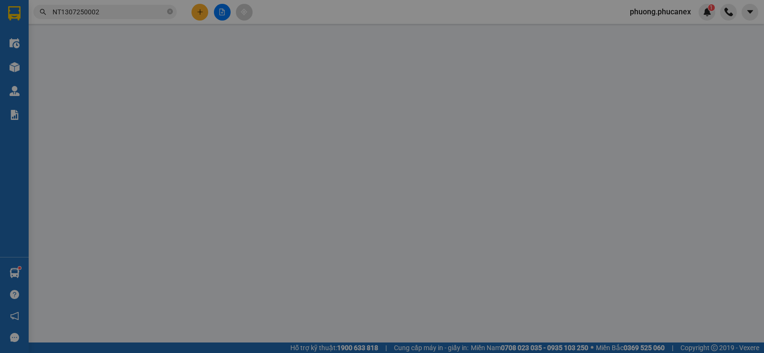
type input "0975670345"
type input "hoàng"
type input "0907428824"
type input "TOẢN"
type input "140 LÊ VĂN THỌ,P 11,GÒ VẤP"
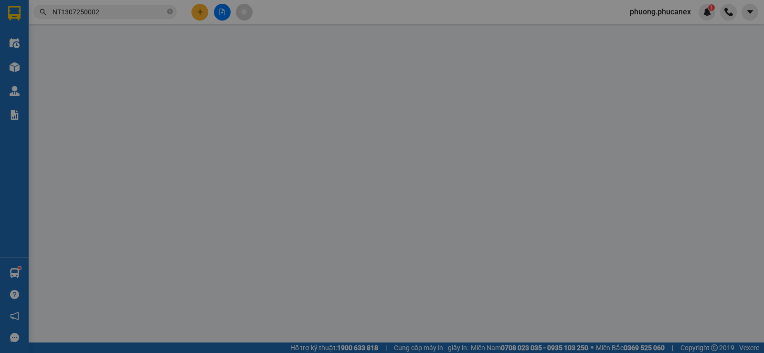
type input "100.000"
type input "130.000"
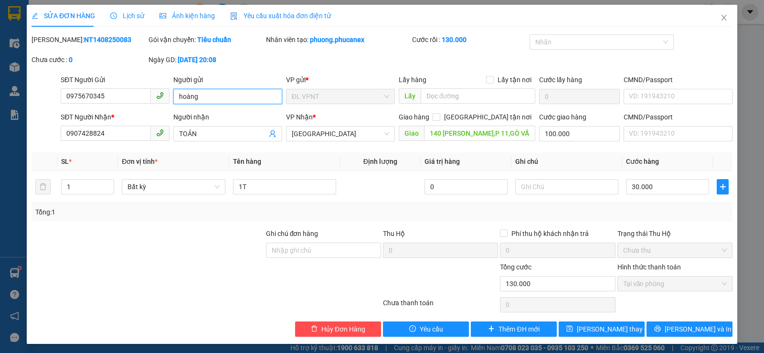
click at [208, 95] on input "hoàng" at bounding box center [227, 96] width 109 height 15
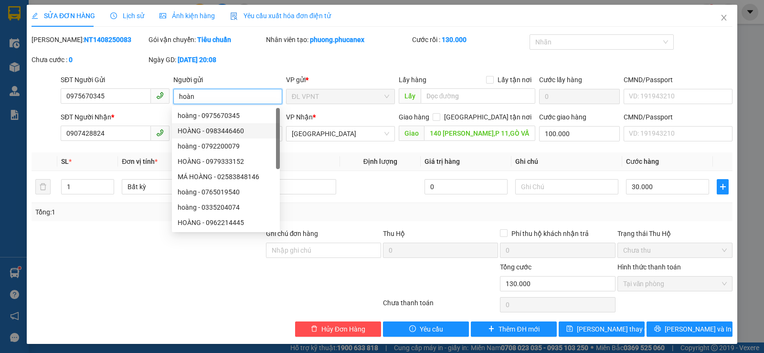
scroll to position [2, 0]
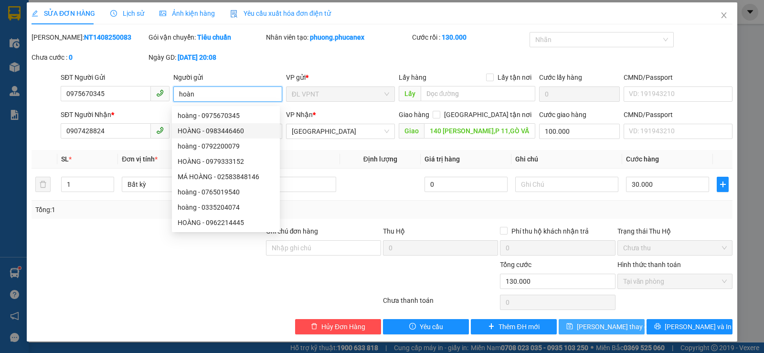
type input "hoàn"
click at [602, 327] on span "Lưu thay đổi" at bounding box center [615, 326] width 76 height 11
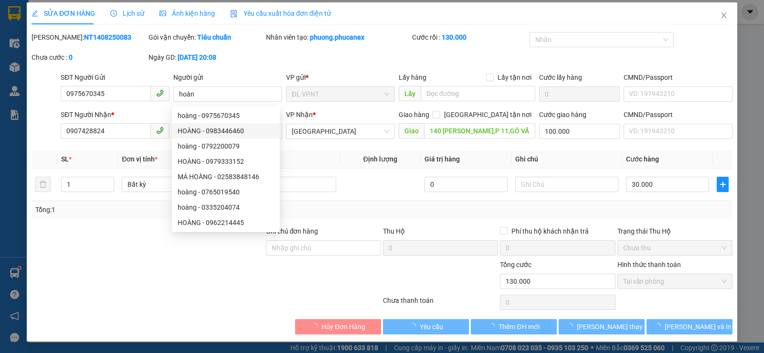
click at [719, 13] on div "phuong.phucanex 1" at bounding box center [693, 12] width 142 height 17
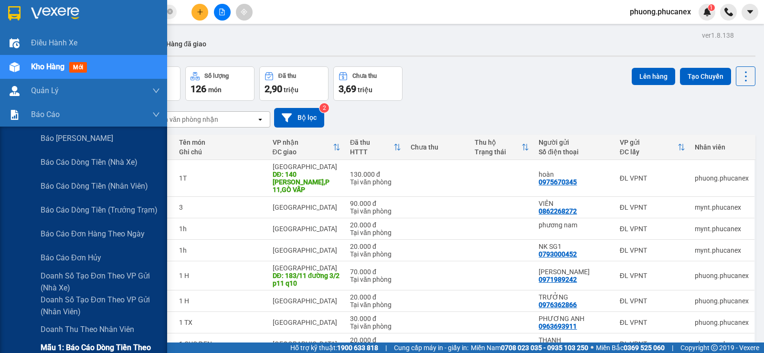
click at [85, 350] on span "Mẫu 1: Báo cáo dòng tiền theo nhân viên" at bounding box center [100, 353] width 119 height 24
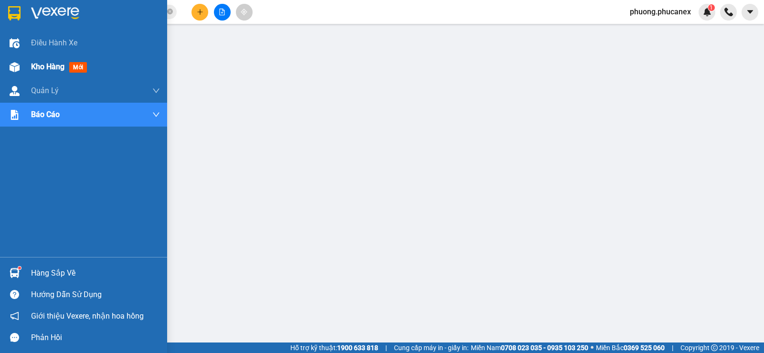
click at [50, 65] on span "Kho hàng" at bounding box center [47, 66] width 33 height 9
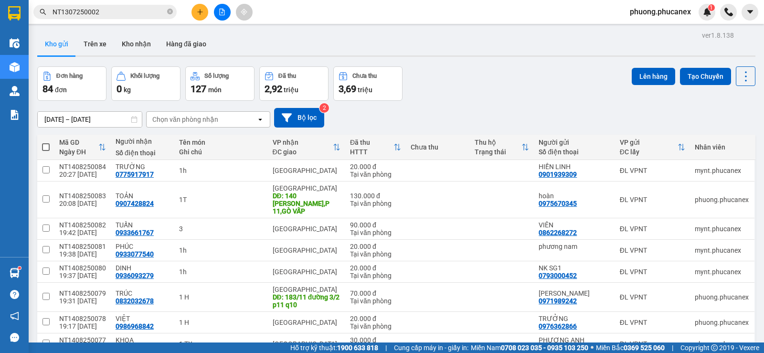
click at [200, 8] on button at bounding box center [199, 12] width 17 height 17
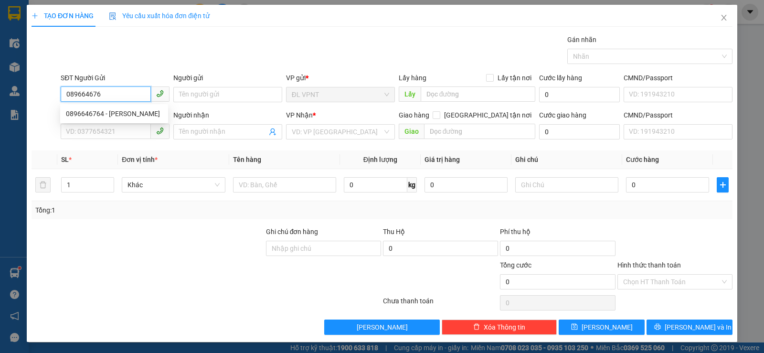
type input "0896646764"
click at [113, 112] on div "0896646764 - HƯNG" at bounding box center [114, 113] width 96 height 11
type input "HƯNG"
type input "0842263696"
type input "an - Pokki"
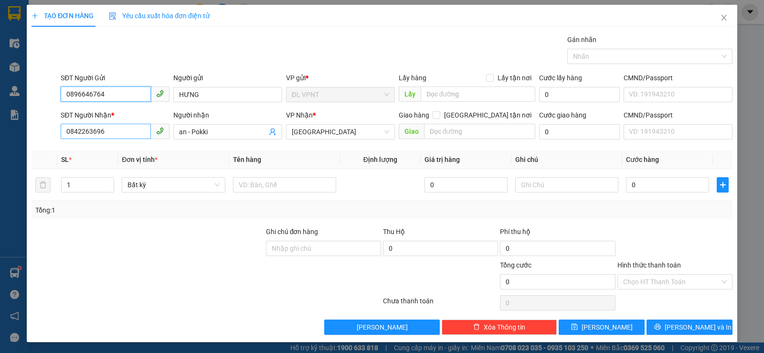
type input "0896646764"
drag, startPoint x: 118, startPoint y: 133, endPoint x: 35, endPoint y: 138, distance: 83.7
click at [35, 138] on div "SĐT Người Nhận * 0842263696 Người nhận an - Pokki VP Nhận * ĐL Quận 1 Giao hàng…" at bounding box center [382, 126] width 703 height 33
type input "0842263696"
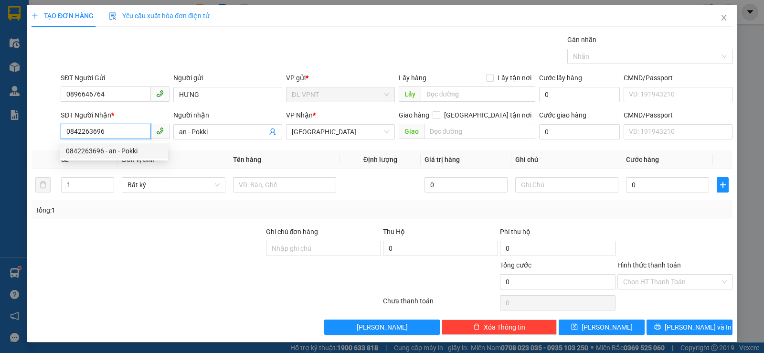
click at [99, 155] on div "0842263696 - an - Pokki" at bounding box center [114, 151] width 96 height 11
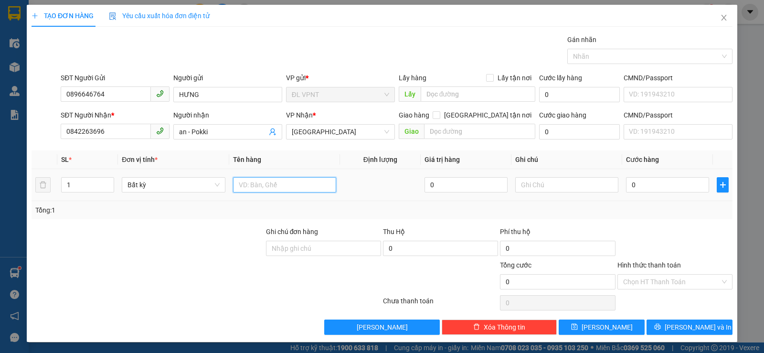
click at [280, 185] on input "text" at bounding box center [284, 184] width 103 height 15
click at [256, 184] on input "1 PB 4280" at bounding box center [284, 184] width 103 height 15
click at [272, 185] on input "1 PB 4,280" at bounding box center [284, 184] width 103 height 15
type input "1 PB 4,280K"
click at [651, 183] on input "0" at bounding box center [667, 184] width 83 height 15
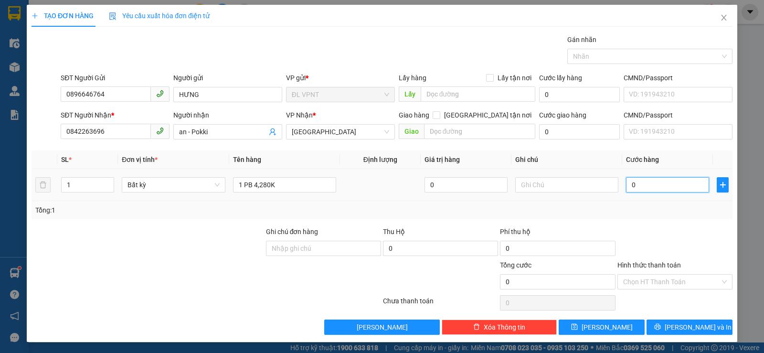
type input "4"
type input "40"
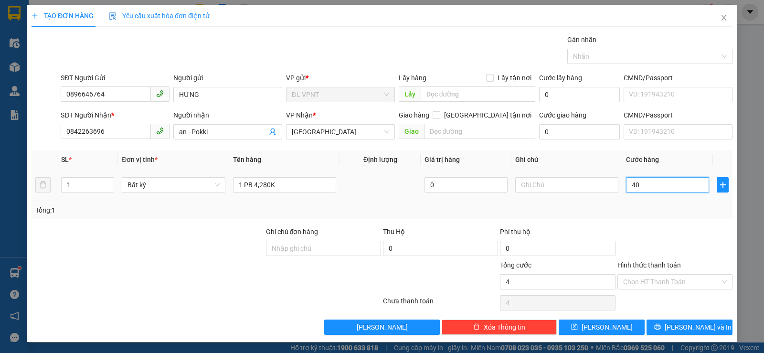
type input "40"
click at [541, 187] on input "text" at bounding box center [566, 184] width 103 height 15
type input "40.000"
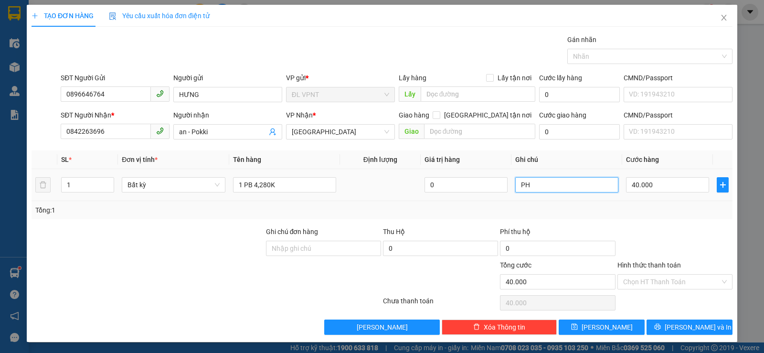
paste input "ƯƠ"
paste input "Ư"
paste input "Ữ"
type input "PHƯƠNG GIỮ"
click at [663, 233] on div at bounding box center [674, 242] width 117 height 33
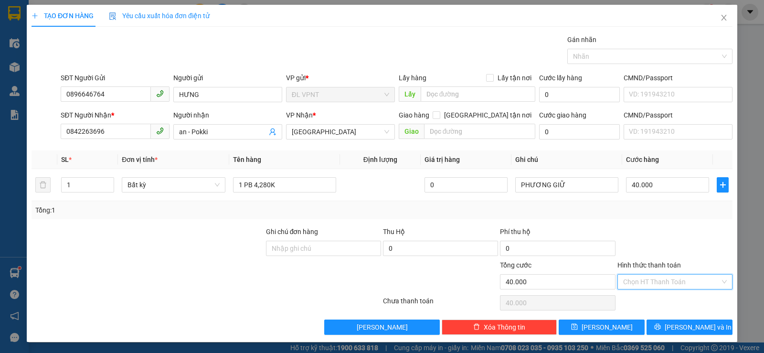
click at [641, 276] on input "Hình thức thanh toán" at bounding box center [671, 282] width 97 height 14
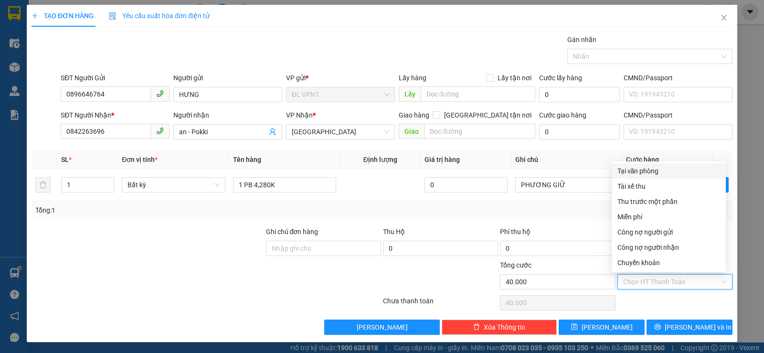
click at [643, 171] on div "Tại văn phòng" at bounding box center [668, 171] width 103 height 11
type input "0"
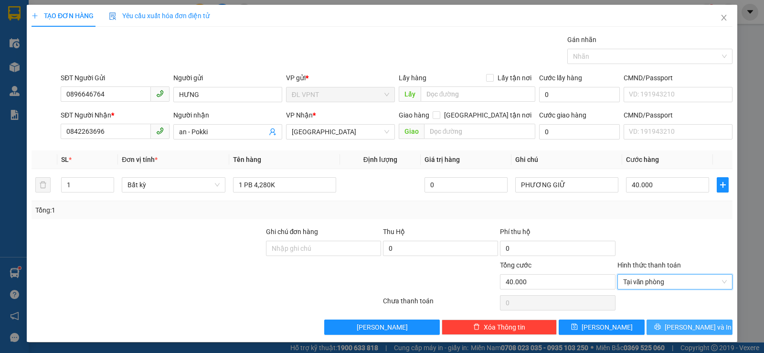
click at [661, 325] on icon "printer" at bounding box center [657, 326] width 7 height 7
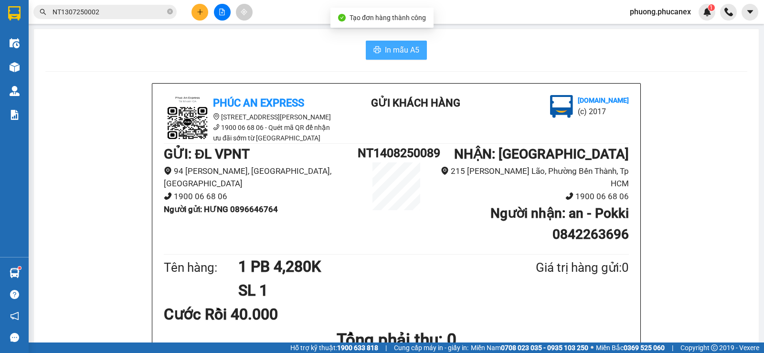
click at [386, 47] on span "In mẫu A5" at bounding box center [402, 50] width 34 height 12
click at [229, 47] on div "In mẫu A5" at bounding box center [396, 50] width 702 height 19
drag, startPoint x: 441, startPoint y: 155, endPoint x: 356, endPoint y: 157, distance: 85.0
click at [356, 157] on div "GỬI : ĐL VPNT 94 Lê Hồng Phong, Phường Nam Nha Trang, Khánh Hòa 1900 06 68 06 N…" at bounding box center [396, 198] width 465 height 108
click at [198, 10] on icon "plus" at bounding box center [200, 12] width 7 height 7
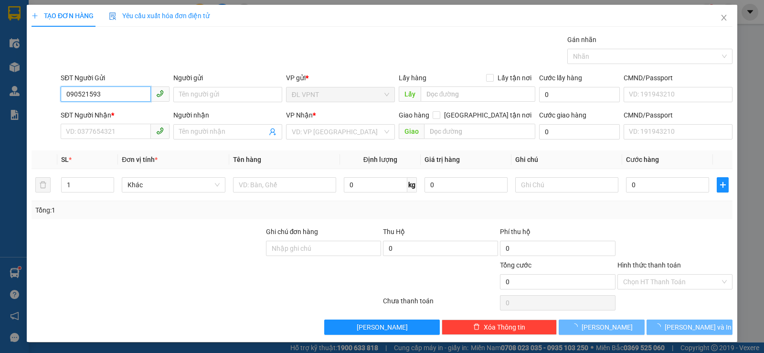
type input "0905215930"
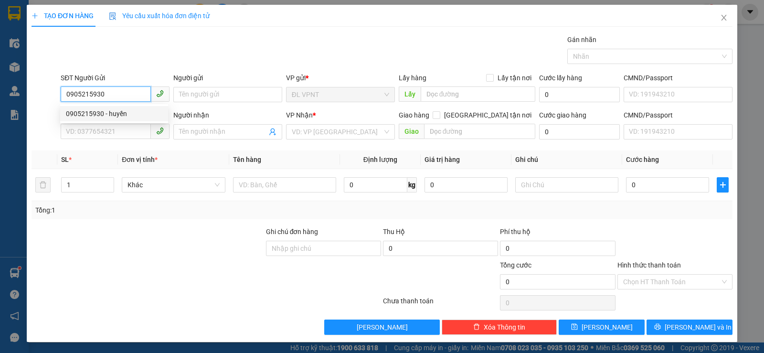
click at [115, 110] on div "0905215930 - huyền" at bounding box center [114, 113] width 96 height 11
type input "huyền"
type input "0905215930"
type input "huyền"
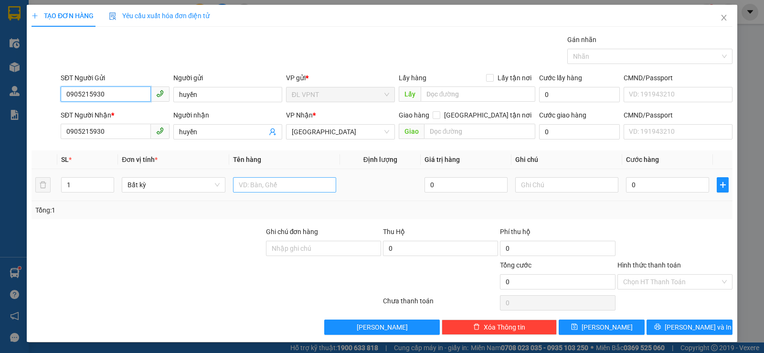
type input "0905215930"
click at [256, 179] on input "text" at bounding box center [284, 184] width 103 height 15
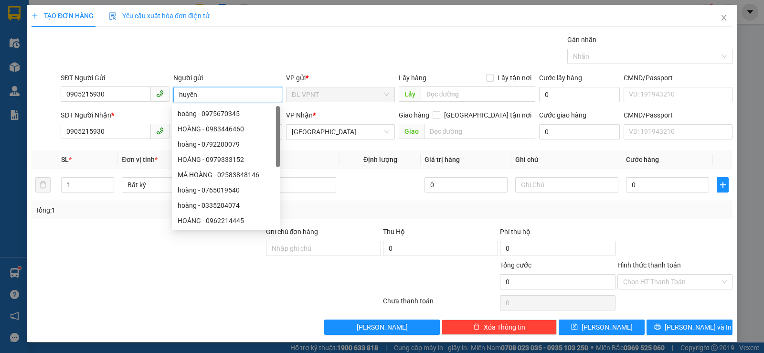
drag, startPoint x: 202, startPoint y: 94, endPoint x: 177, endPoint y: 95, distance: 25.8
click at [177, 95] on input "huyền" at bounding box center [227, 94] width 109 height 15
paste input "ê"
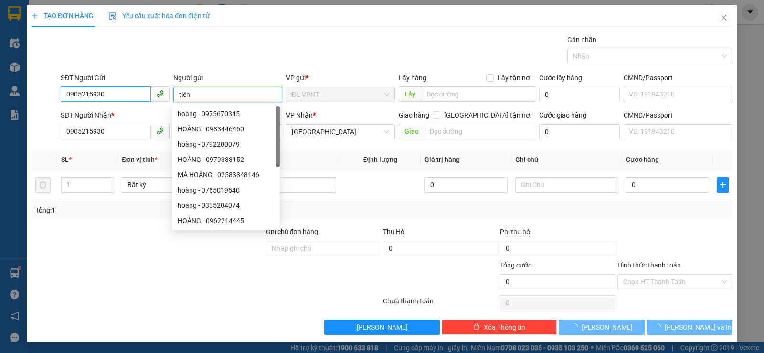
type input "tiên"
drag, startPoint x: 127, startPoint y: 96, endPoint x: 60, endPoint y: 96, distance: 67.3
click at [61, 96] on input "0905215930" at bounding box center [106, 93] width 90 height 15
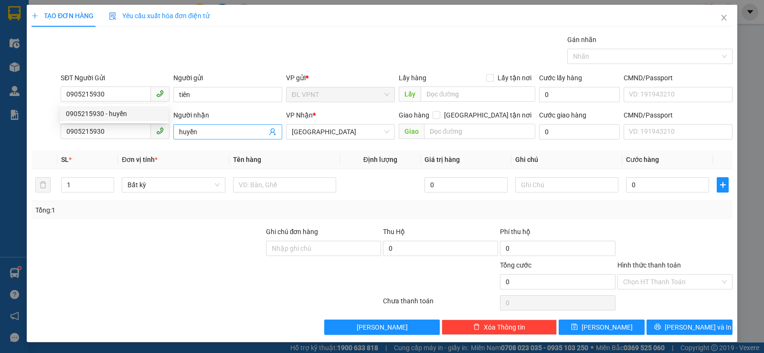
click at [208, 130] on input "huyền" at bounding box center [223, 132] width 88 height 11
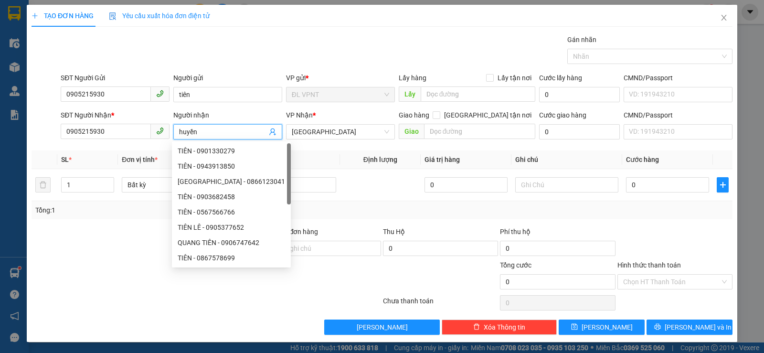
drag, startPoint x: 208, startPoint y: 130, endPoint x: 180, endPoint y: 131, distance: 27.7
click at [181, 130] on input "huyền" at bounding box center [223, 132] width 88 height 11
paste input "ê"
paste input "ến"
type input "yến"
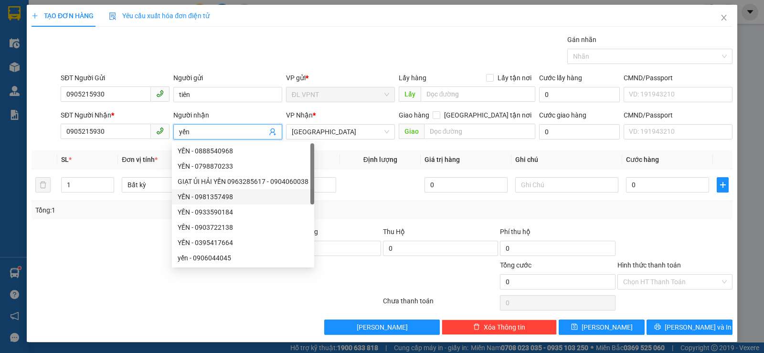
click at [303, 185] on div "GIẠT ỦI HẢI YẾN 0963285617 - 0904060038" at bounding box center [243, 181] width 131 height 11
type input "0904060038"
paste input "ói"
paste input "đ"
paste input "ỏ"
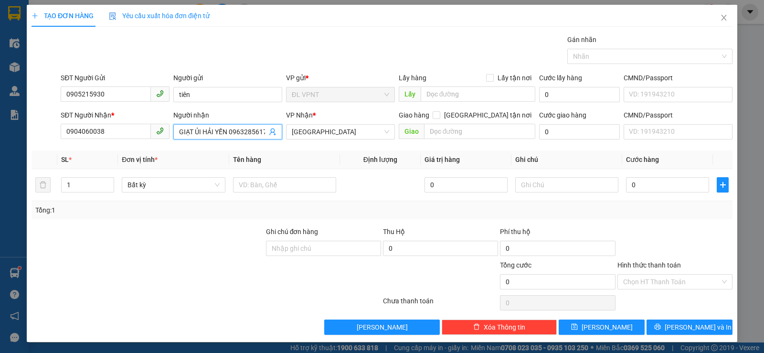
click at [352, 159] on th "Định lượng" at bounding box center [380, 159] width 81 height 19
drag, startPoint x: 175, startPoint y: 132, endPoint x: 276, endPoint y: 137, distance: 100.9
click at [271, 138] on span "GIẠT ỦI HẢI YẾN 09632856171 gói đỏ" at bounding box center [227, 131] width 109 height 15
drag, startPoint x: 265, startPoint y: 133, endPoint x: 189, endPoint y: 135, distance: 75.5
click at [177, 132] on span "GIẠT ỦI HẢI YẾN 09632856171 gói đỏ" at bounding box center [227, 131] width 109 height 15
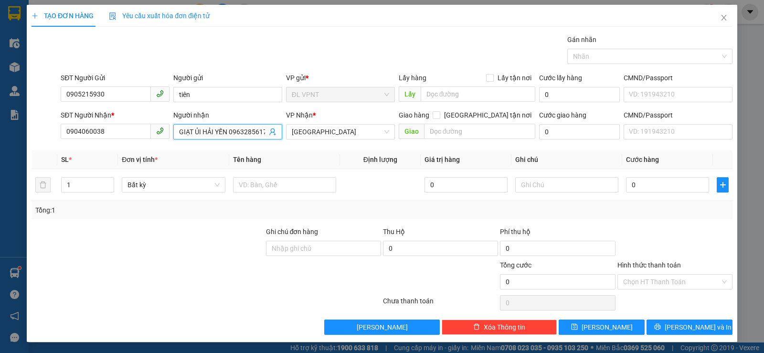
click at [195, 136] on input "GIẠT ỦI HẢI YẾN 09632856171 gói đỏ" at bounding box center [223, 132] width 88 height 11
type input "GIẠT ỦI HẢI YẾ 09632856171 gói đỏ"
drag, startPoint x: 176, startPoint y: 132, endPoint x: 201, endPoint y: 131, distance: 25.3
click at [181, 132] on span "GIẠT ỦI HẢI YẾ 09632856171 gói đỏ" at bounding box center [227, 131] width 109 height 15
drag, startPoint x: 261, startPoint y: 133, endPoint x: 129, endPoint y: 139, distance: 131.9
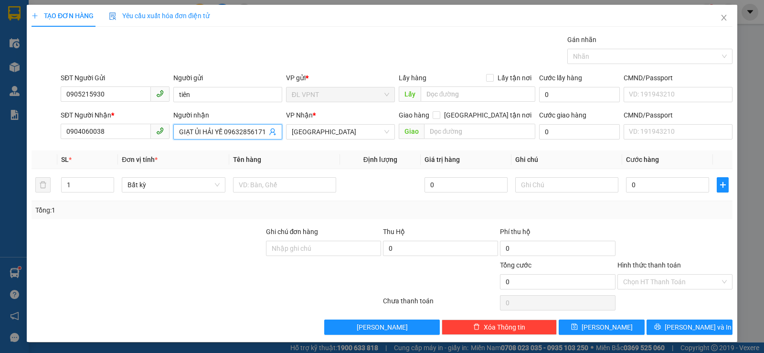
click at [129, 139] on div "SĐT Người Nhận * 0904060038 Người nhận GIẠT ỦI HẢI YẾ 09632856171 gói đỏ GIẠT Ủ…" at bounding box center [397, 126] width 676 height 33
paste input "ê"
paste input "ến"
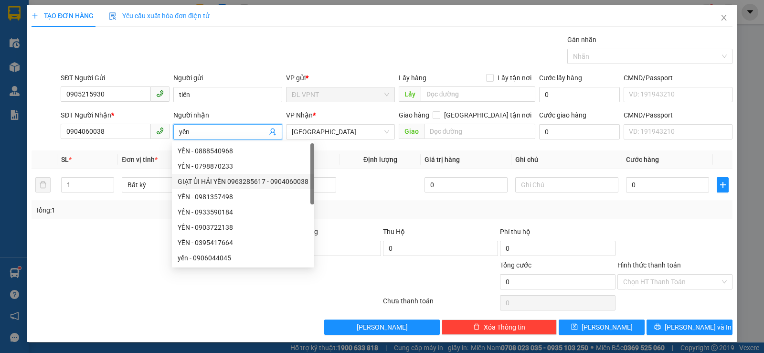
click at [263, 181] on div "GIẠT ỦI HẢI YẾN 0963285617 - 0904060038" at bounding box center [243, 181] width 131 height 11
drag, startPoint x: 176, startPoint y: 131, endPoint x: 283, endPoint y: 139, distance: 107.7
click at [283, 139] on div "SĐT Người Nhận * 0904060038 Người nhận GIẠT ỦI HẢI YẾN 0963285617 VP Nhận * ĐL …" at bounding box center [397, 126] width 676 height 33
click at [269, 130] on icon "user-add" at bounding box center [272, 131] width 6 height 7
drag, startPoint x: 255, startPoint y: 129, endPoint x: 164, endPoint y: 133, distance: 91.3
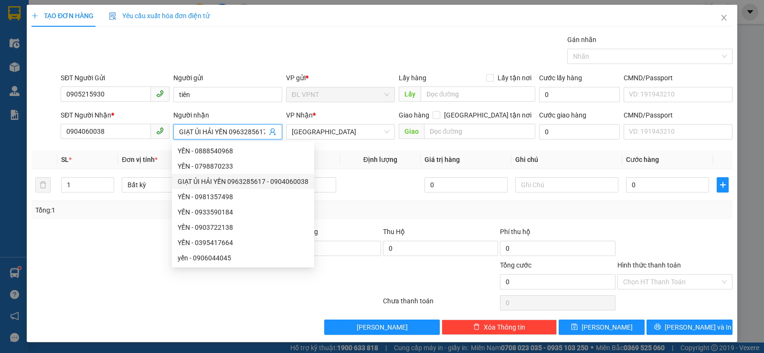
click at [165, 133] on div "SĐT Người Nhận * 0904060038 Người nhận GIẠT ỦI HẢI YẾN 0963285617 VP Nhận * ĐL …" at bounding box center [397, 126] width 676 height 33
type input "617"
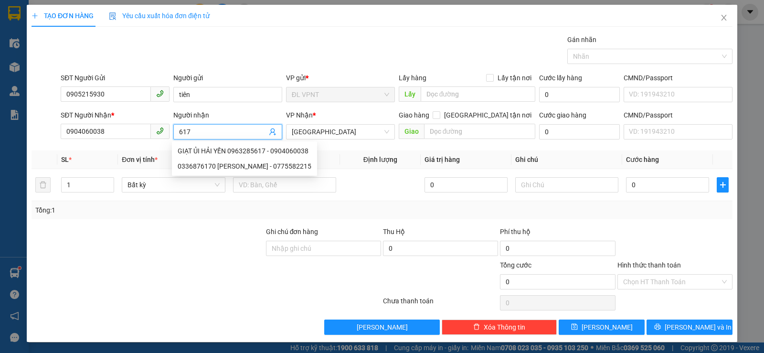
drag, startPoint x: 197, startPoint y: 129, endPoint x: 167, endPoint y: 131, distance: 29.7
click at [167, 131] on div "SĐT Người Nhận * 0904060038 Người nhận 617 VP Nhận * ĐL Quận 1 Giao hàng Giao t…" at bounding box center [397, 126] width 676 height 33
paste input "ê"
paste input "ễn"
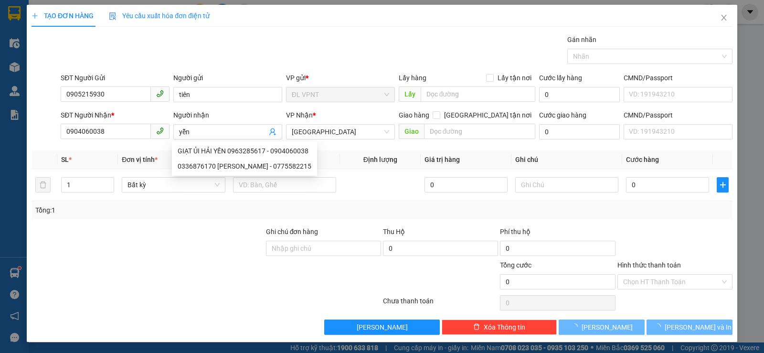
click at [192, 251] on div at bounding box center [148, 242] width 234 height 33
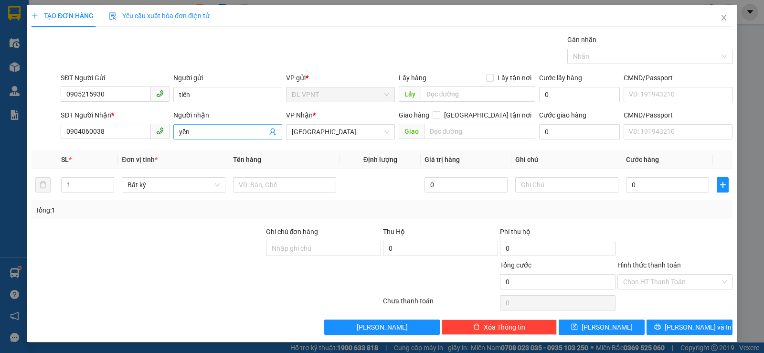
click at [191, 132] on input "yễn" at bounding box center [223, 132] width 88 height 11
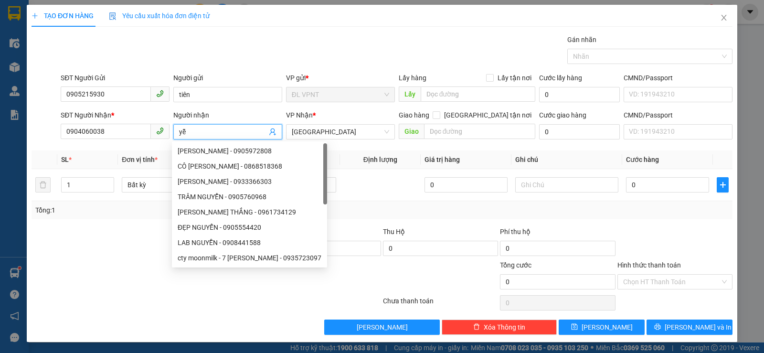
type input "y"
paste input "Ê"
paste input "ẾN"
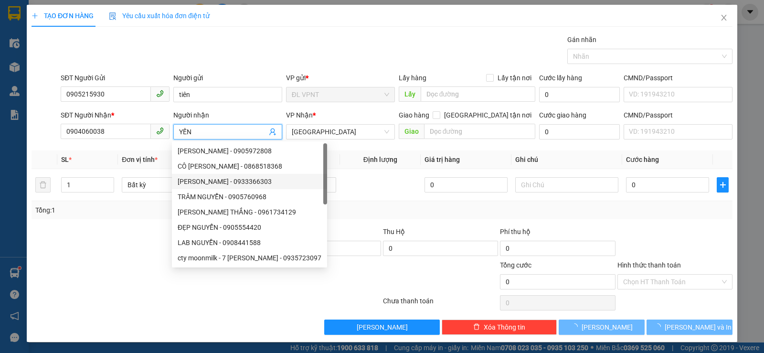
type input "YẾN"
click at [366, 204] on div "Tổng: 1" at bounding box center [382, 210] width 701 height 18
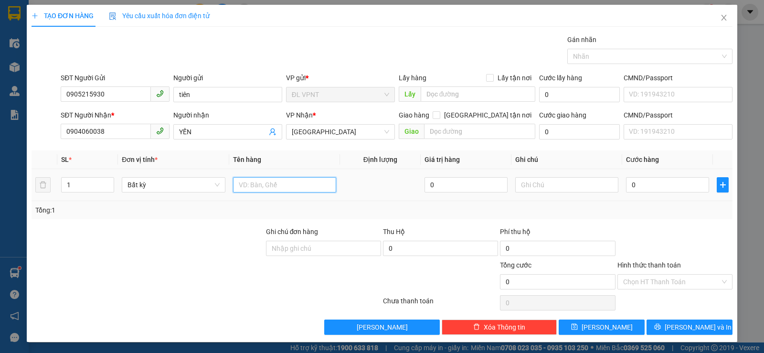
click at [321, 184] on input "text" at bounding box center [284, 184] width 103 height 15
paste input "ÓI"
paste input "Đ"
paste input "Ỏ"
type input "1 GÓI ĐỎ"
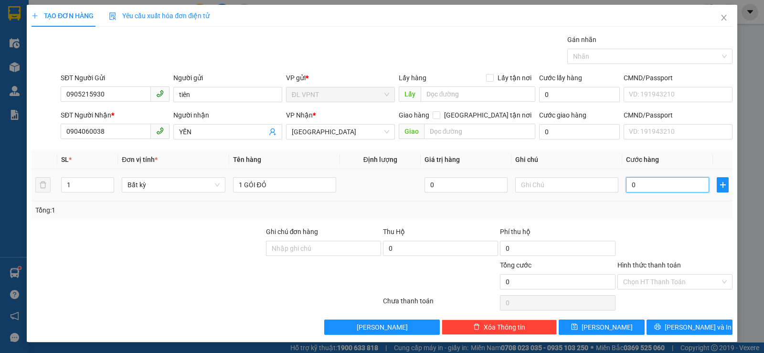
click at [658, 186] on input "0" at bounding box center [667, 184] width 83 height 15
type input "2"
type input "20"
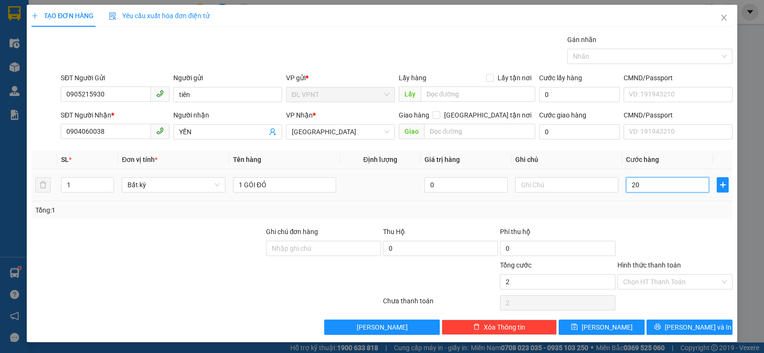
type input "20"
click at [530, 182] on input "text" at bounding box center [566, 184] width 103 height 15
type input "20.000"
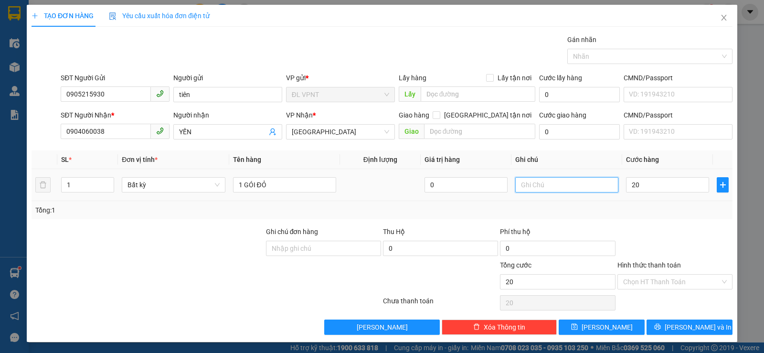
type input "20.000"
click at [531, 185] on input "MB:" at bounding box center [566, 184] width 103 height 15
paste input "14/08/25 21:07"
type input "MB:14/08/25 21:07"
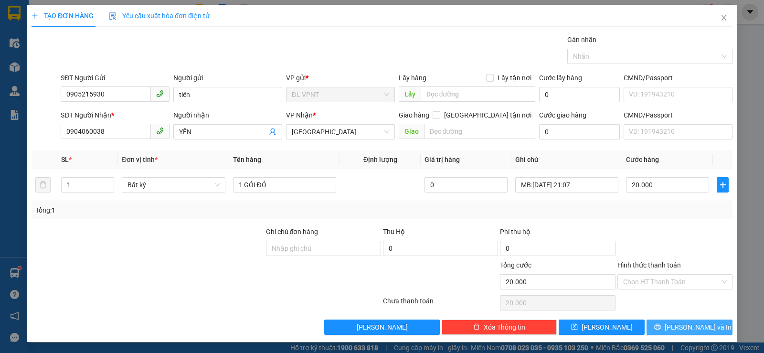
drag, startPoint x: 664, startPoint y: 322, endPoint x: 240, endPoint y: 159, distance: 454.4
click at [664, 320] on button "[PERSON_NAME] và In" at bounding box center [690, 326] width 86 height 15
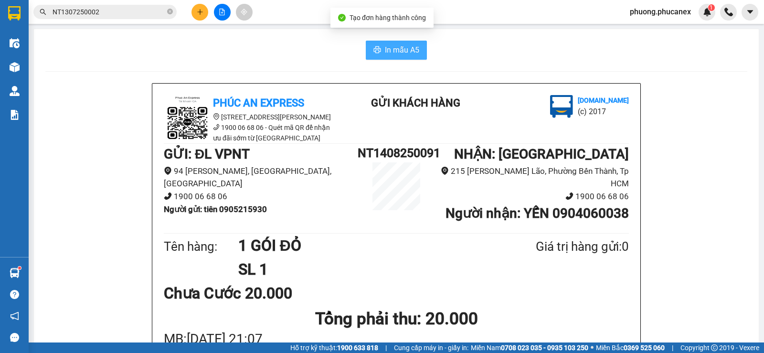
click at [385, 47] on span "In mẫu A5" at bounding box center [402, 50] width 34 height 12
click at [219, 59] on div "In mẫu A5" at bounding box center [396, 50] width 702 height 19
click at [652, 16] on span "phuong.phucanex" at bounding box center [660, 12] width 76 height 12
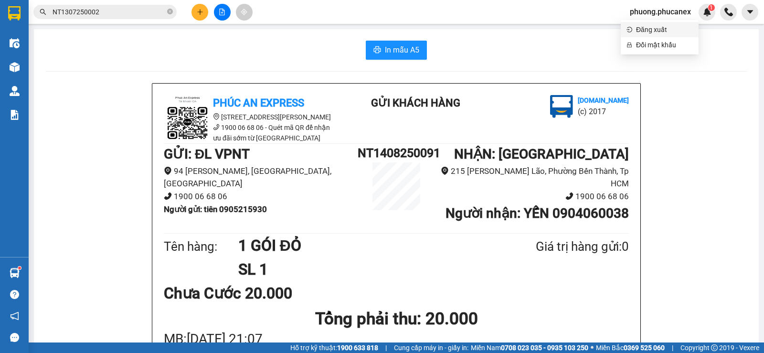
click at [645, 32] on span "Đăng xuất" at bounding box center [664, 29] width 57 height 11
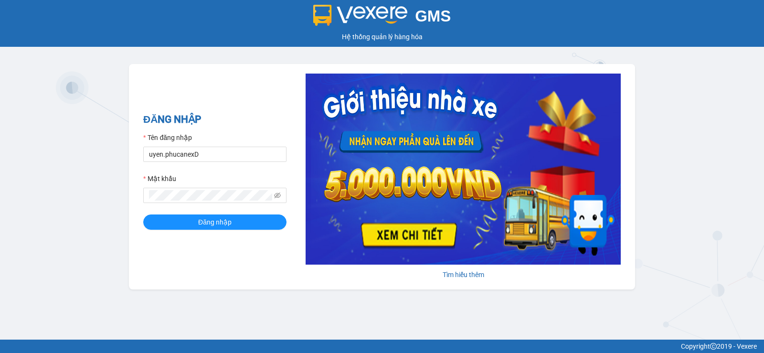
drag, startPoint x: 204, startPoint y: 155, endPoint x: 136, endPoint y: 159, distance: 68.4
click at [136, 159] on div "ĐĂNG NHẬP Tên đăng nhập uyen.phucanexD Mật khẩu Đăng nhập Tìm hiểu thêm" at bounding box center [382, 176] width 506 height 225
type input "duyninhhoa.phucanex"
click at [140, 201] on div "ĐĂNG NHẬP Tên đăng nhập duyninhhoa.phucanex Mật khẩu Đăng nhập Tìm hiểu thêm" at bounding box center [382, 176] width 506 height 225
click at [143, 214] on button "Đăng nhập" at bounding box center [214, 221] width 143 height 15
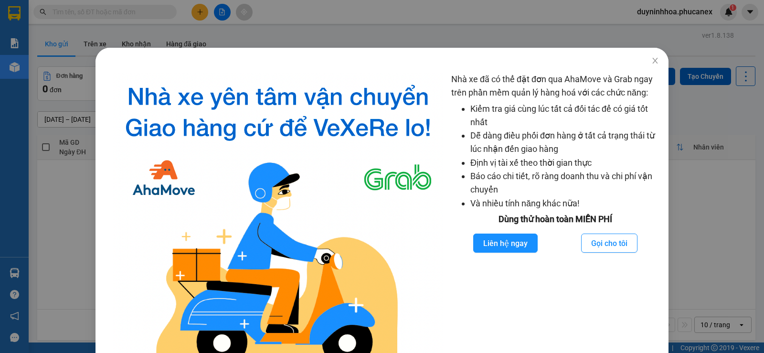
click at [201, 14] on div "Nhà xe đã có thể đặt đơn qua AhaMove và Grab ngay trên phần mềm quản lý hàng ho…" at bounding box center [382, 176] width 764 height 353
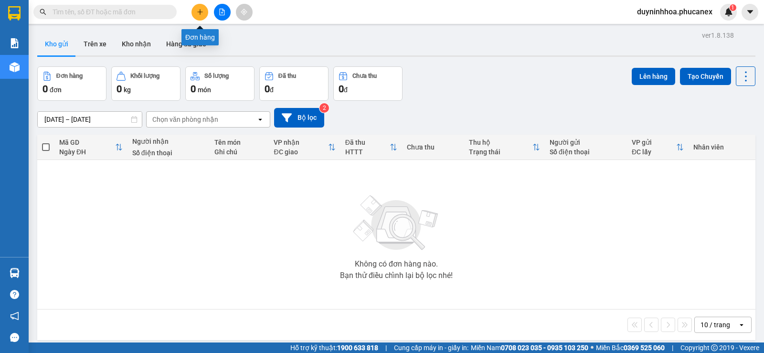
click at [201, 14] on icon "plus" at bounding box center [200, 12] width 7 height 7
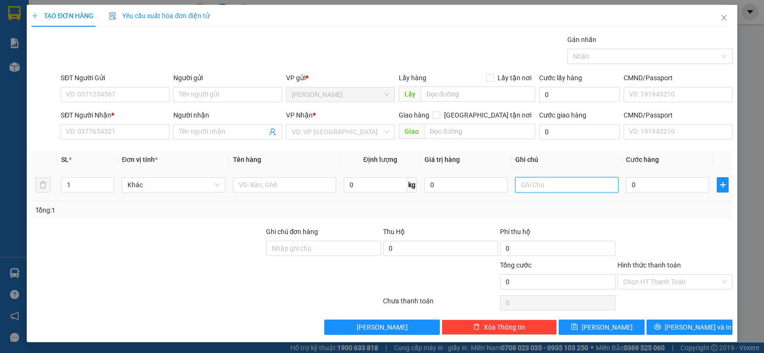
click at [537, 186] on input "text" at bounding box center [566, 184] width 103 height 15
type input "237283"
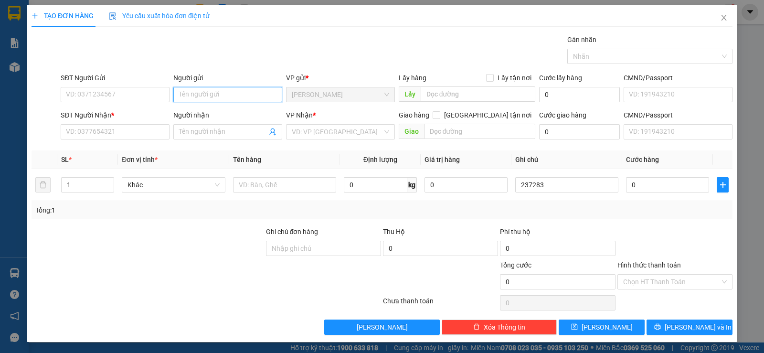
click at [194, 96] on input "Người gửi" at bounding box center [227, 94] width 109 height 15
type input "minh"
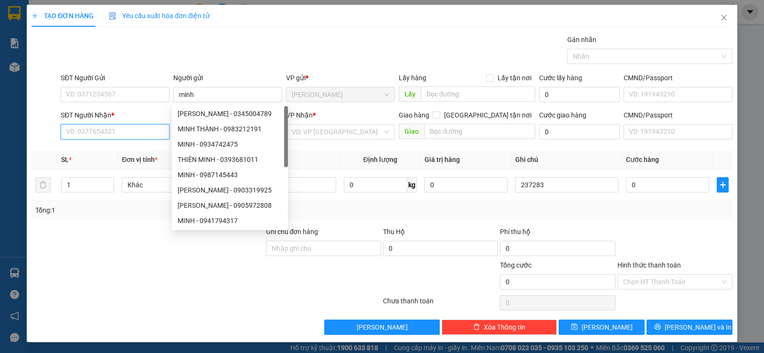
click at [83, 135] on input "SĐT Người Nhận *" at bounding box center [115, 131] width 109 height 15
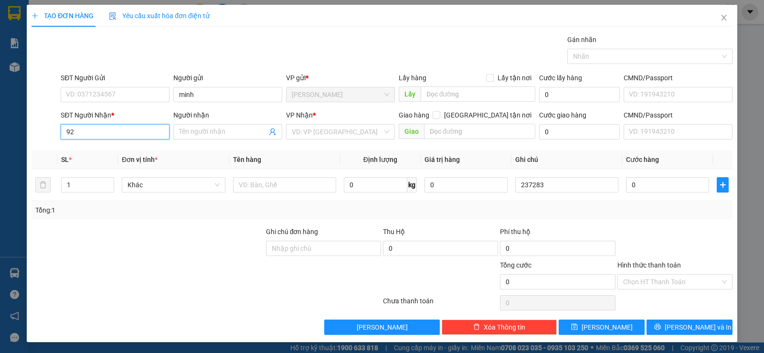
type input "9"
click at [83, 150] on div "0902901252 - A BA" at bounding box center [114, 151] width 96 height 11
type input "0902901252"
type input "A BA"
type input "0902901252"
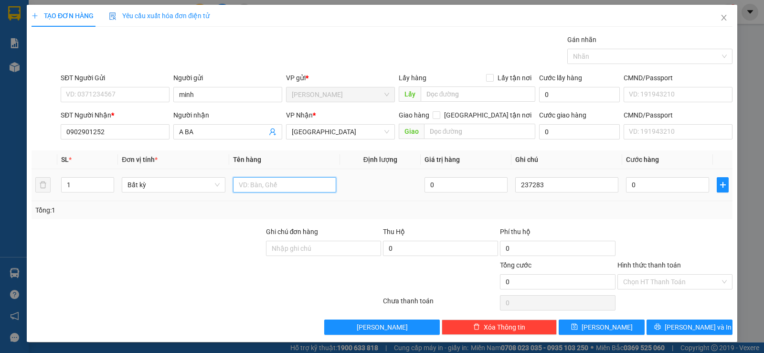
click at [257, 183] on input "text" at bounding box center [284, 184] width 103 height 15
paste input "Đ"
paste input "ẢM"
paste input "ẢO"
type input "1 H ĐẢM BẢO"
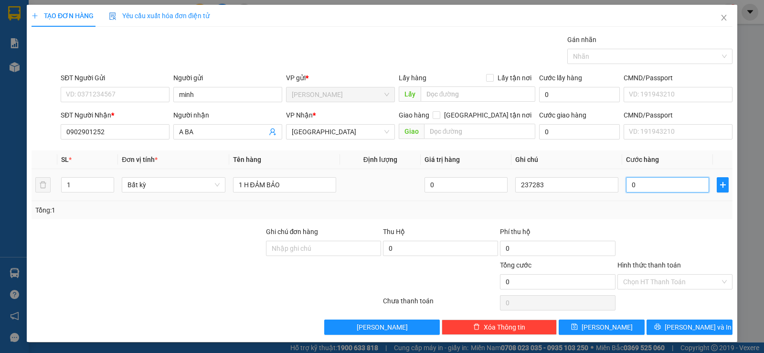
click at [645, 183] on input "0" at bounding box center [667, 184] width 83 height 15
type input "5"
type input "50"
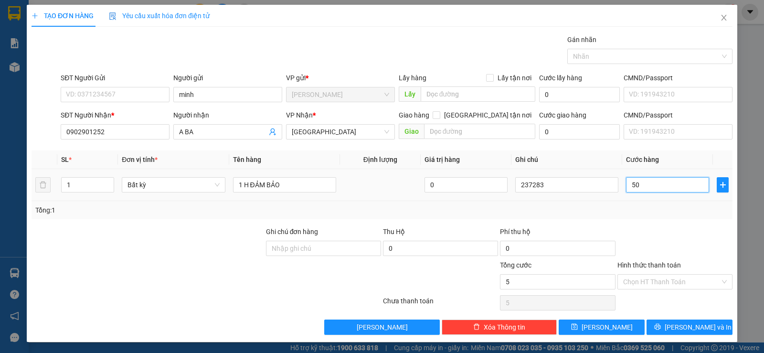
type input "50"
click at [640, 282] on input "Hình thức thanh toán" at bounding box center [671, 282] width 97 height 14
type input "50.000"
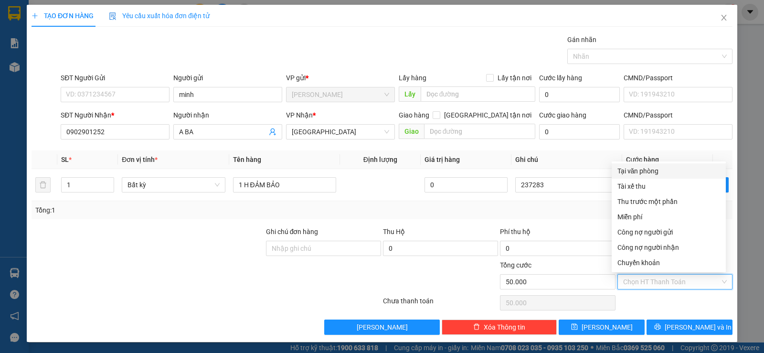
click at [633, 167] on div "Tại văn phòng" at bounding box center [668, 171] width 103 height 11
type input "0"
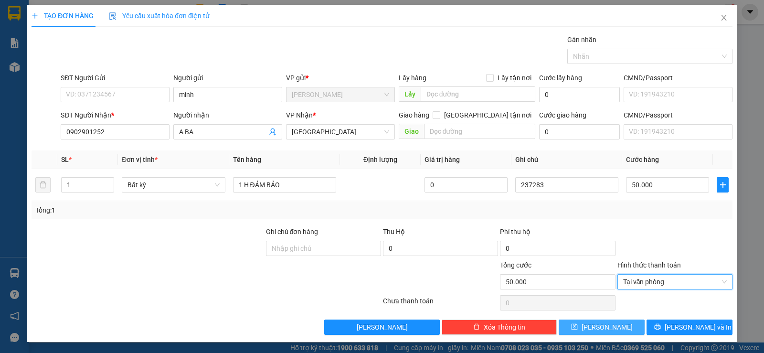
click at [578, 325] on icon "save" at bounding box center [574, 326] width 7 height 7
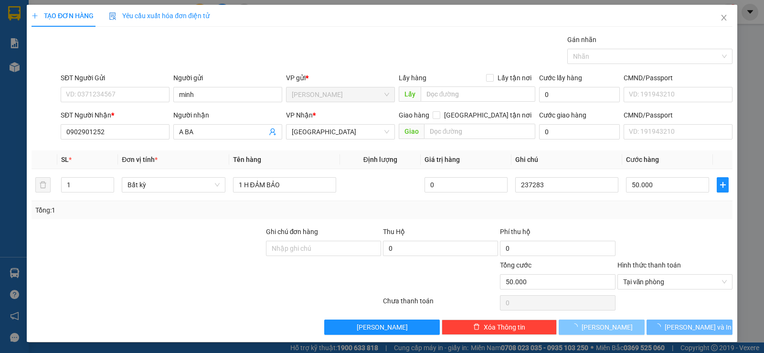
type input "0"
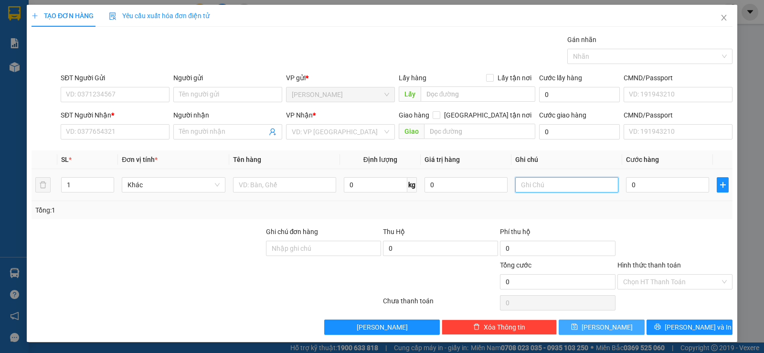
drag, startPoint x: 548, startPoint y: 191, endPoint x: 546, endPoint y: 183, distance: 7.4
click at [546, 183] on input "text" at bounding box center [566, 184] width 103 height 15
type input "237282"
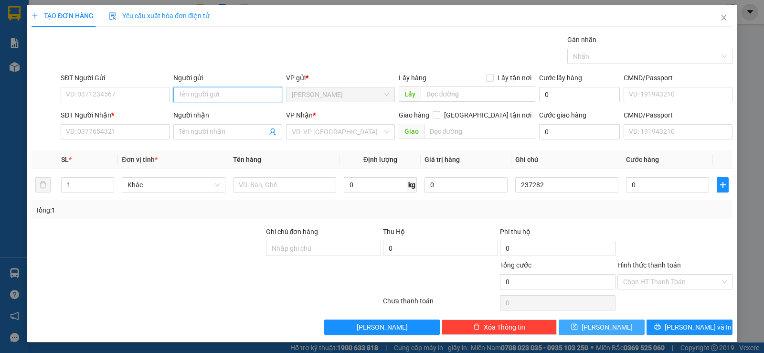
click at [198, 95] on input "Người gửi" at bounding box center [227, 94] width 109 height 15
paste input "ÂN"
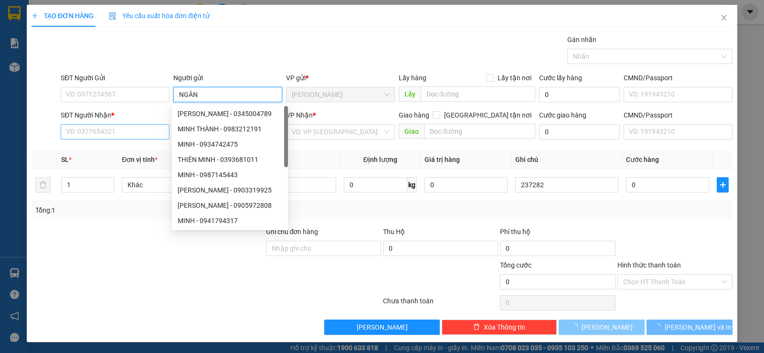
type input "NGÂN"
click at [107, 132] on input "SĐT Người Nhận *" at bounding box center [115, 131] width 109 height 15
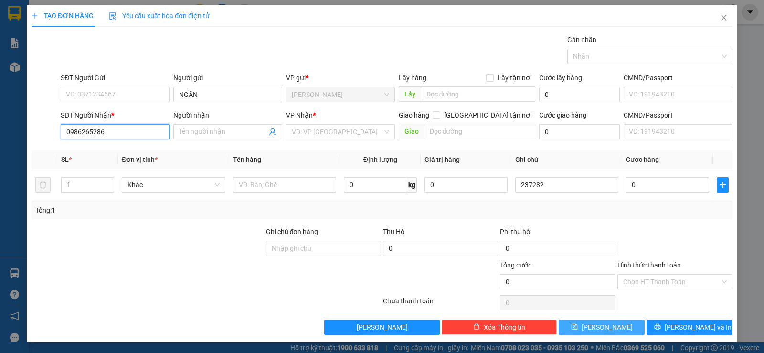
click at [83, 125] on input "0986265286" at bounding box center [115, 131] width 109 height 15
type input "0986765286"
click at [112, 150] on div "0986765286 - VÀNG" at bounding box center [114, 151] width 96 height 11
type input "VÀNG"
type input "0986765286"
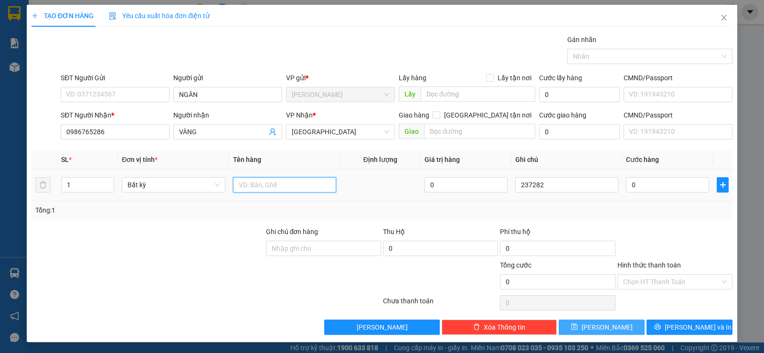
click at [263, 183] on input "text" at bounding box center [284, 184] width 103 height 15
type input "1 BAO"
click at [652, 182] on input "0" at bounding box center [667, 184] width 83 height 15
type input "6"
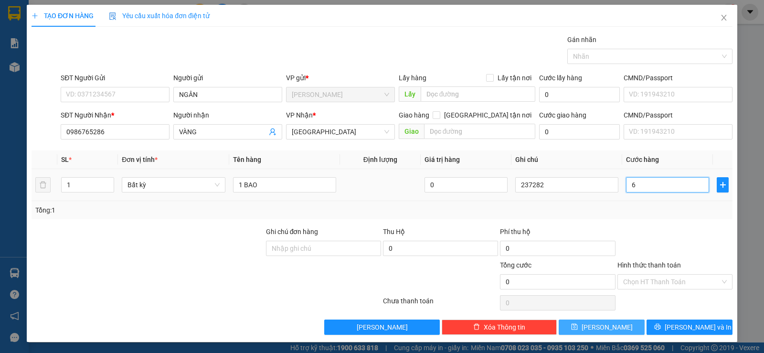
type input "6"
type input "60"
click at [646, 282] on input "Hình thức thanh toán" at bounding box center [671, 282] width 97 height 14
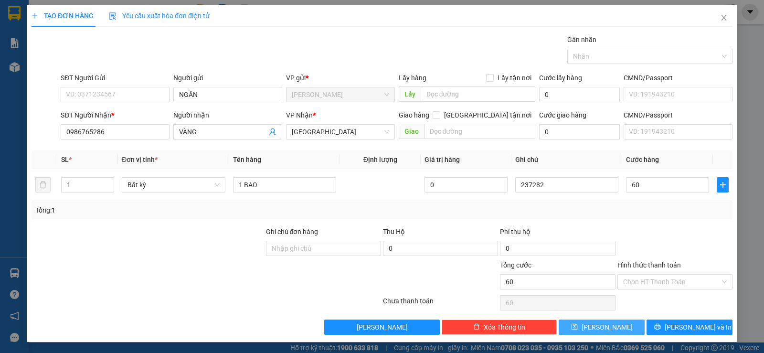
type input "60.000"
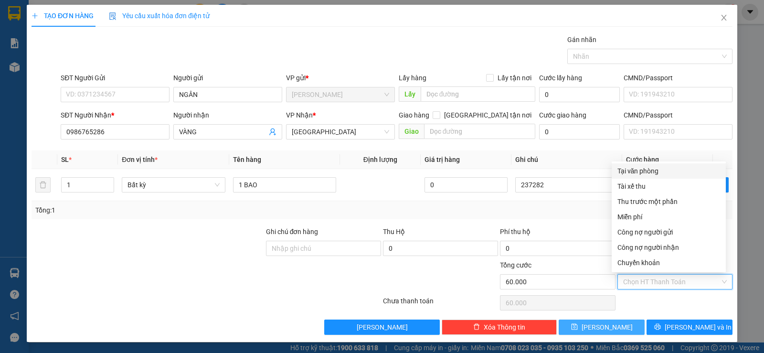
click at [628, 169] on div "Tại văn phòng" at bounding box center [668, 171] width 103 height 11
type input "0"
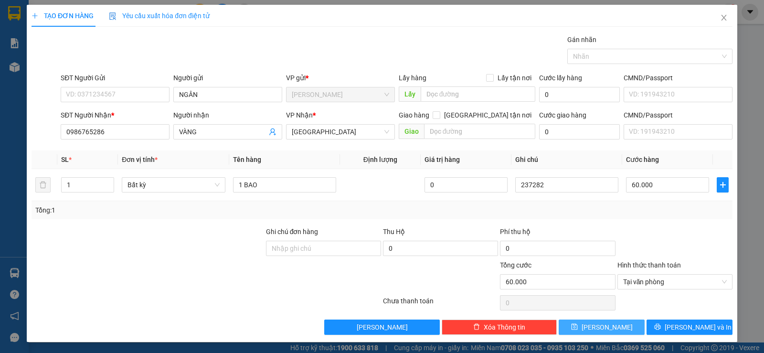
click at [584, 321] on button "[PERSON_NAME]" at bounding box center [602, 326] width 86 height 15
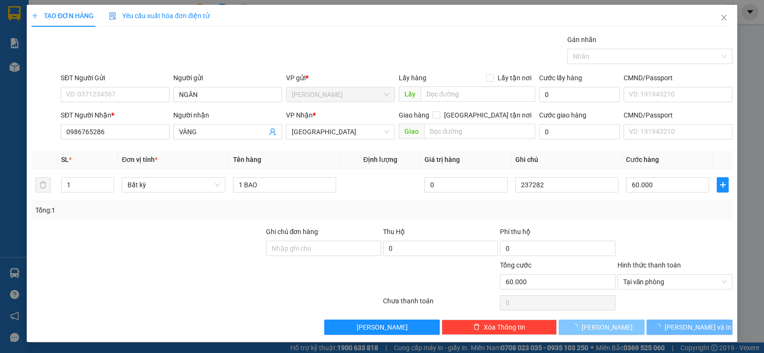
type input "0"
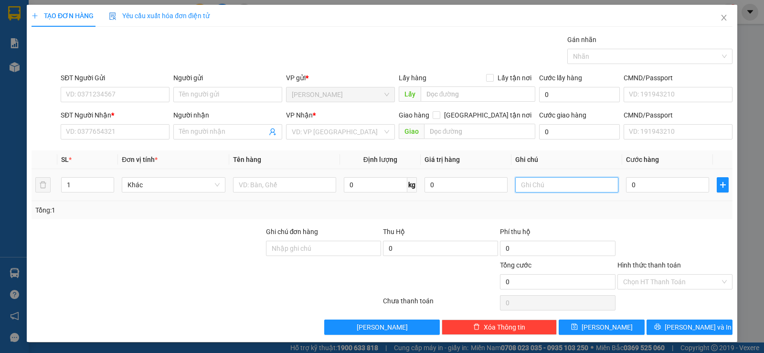
click at [528, 191] on input "text" at bounding box center [566, 184] width 103 height 15
type input "237281"
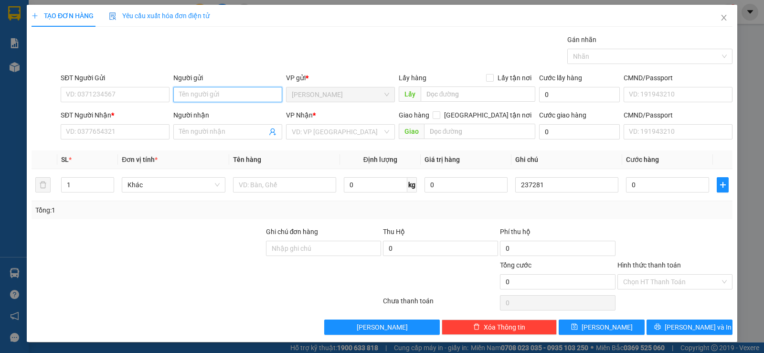
click at [210, 92] on input "Người gửi" at bounding box center [227, 94] width 109 height 15
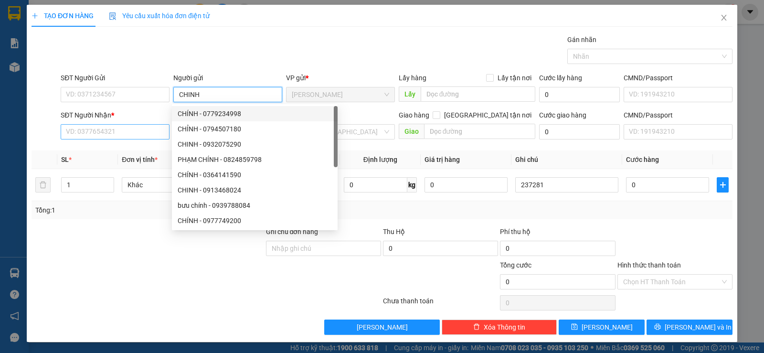
type input "CHINH"
click at [110, 133] on input "SĐT Người Nhận *" at bounding box center [115, 131] width 109 height 15
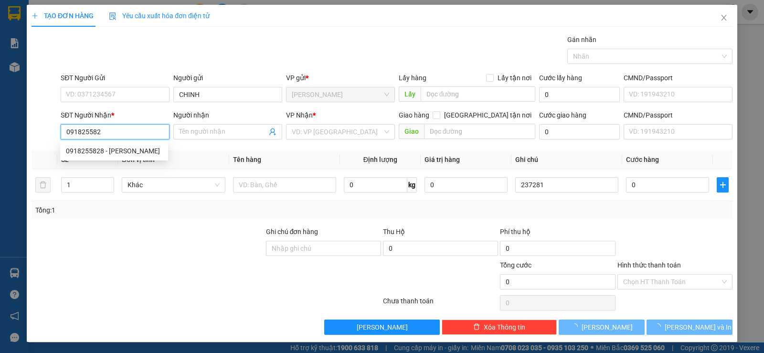
type input "0918255828"
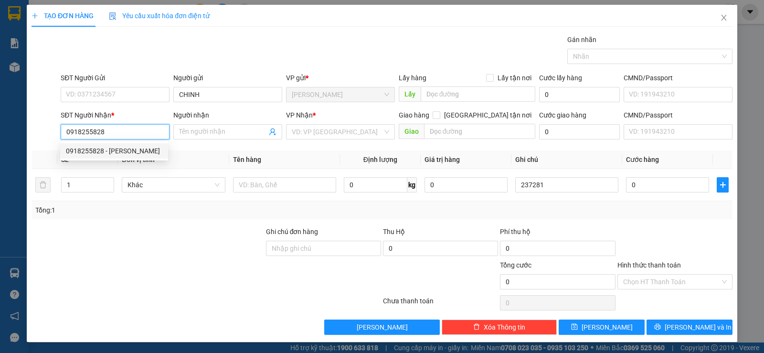
click at [118, 146] on div "0918255828 - [PERSON_NAME]" at bounding box center [114, 151] width 96 height 11
type input "CHINH"
type input "0918255828"
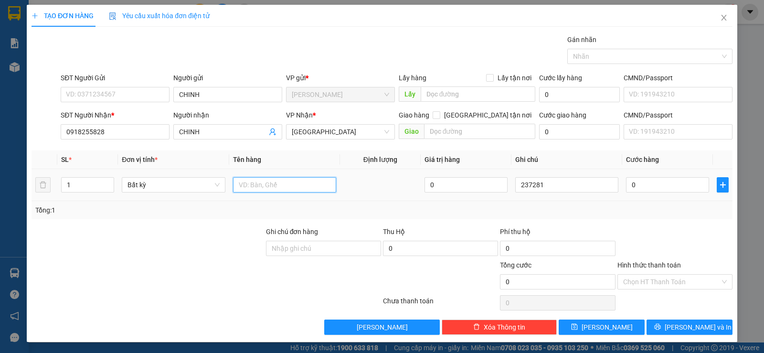
drag, startPoint x: 274, startPoint y: 186, endPoint x: 263, endPoint y: 184, distance: 11.7
click at [273, 186] on input "text" at bounding box center [284, 184] width 103 height 15
type input "2 TX"
click at [82, 183] on input "1" at bounding box center [88, 185] width 52 height 14
type input "2"
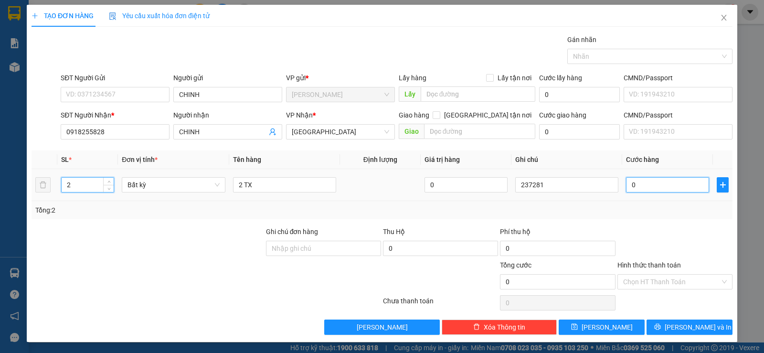
click at [630, 183] on input "0" at bounding box center [667, 184] width 83 height 15
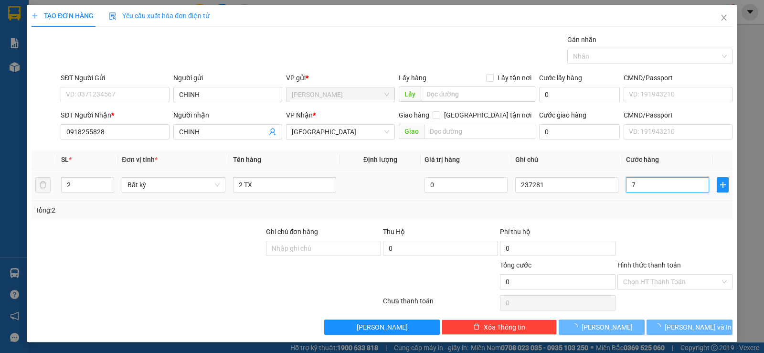
type input "70"
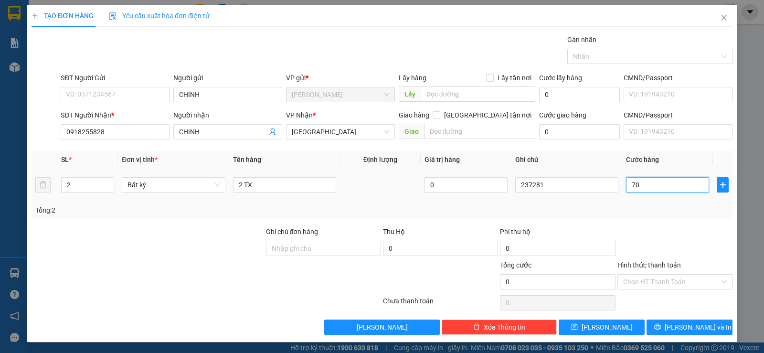
type input "70"
click at [637, 181] on input "70" at bounding box center [667, 184] width 83 height 15
click at [656, 279] on input "Hình thức thanh toán" at bounding box center [671, 282] width 97 height 14
type input "70.000"
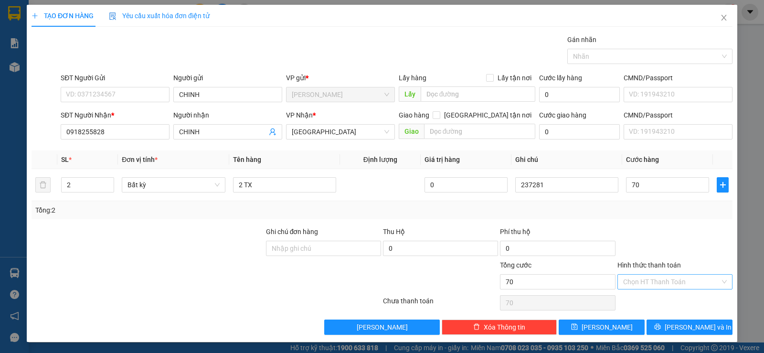
type input "70.000"
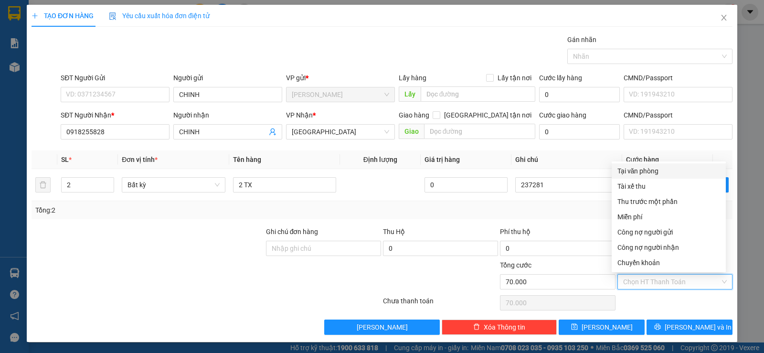
click at [648, 171] on div "Tại văn phòng" at bounding box center [668, 171] width 103 height 11
type input "0"
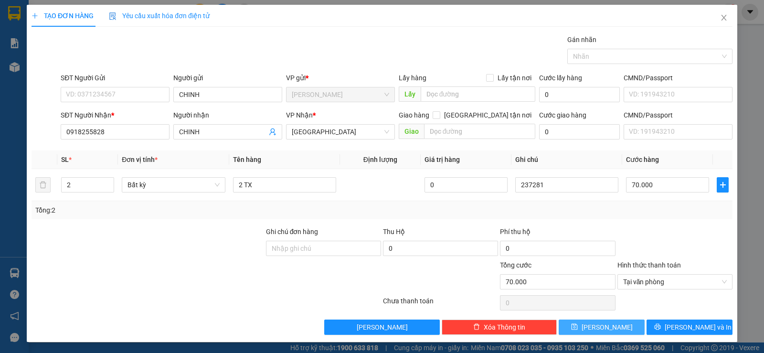
drag, startPoint x: 601, startPoint y: 324, endPoint x: 598, endPoint y: 319, distance: 5.3
click at [600, 324] on span "[PERSON_NAME]" at bounding box center [607, 327] width 51 height 11
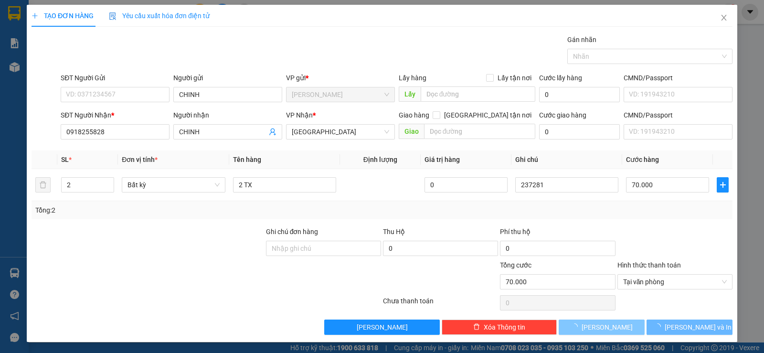
type input "1"
type input "0"
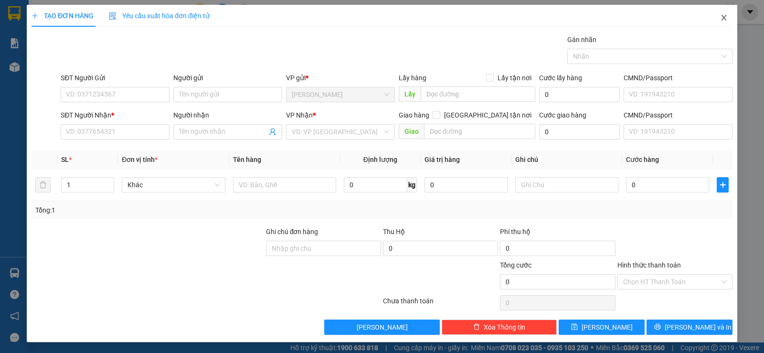
click at [720, 16] on icon "close" at bounding box center [724, 18] width 8 height 8
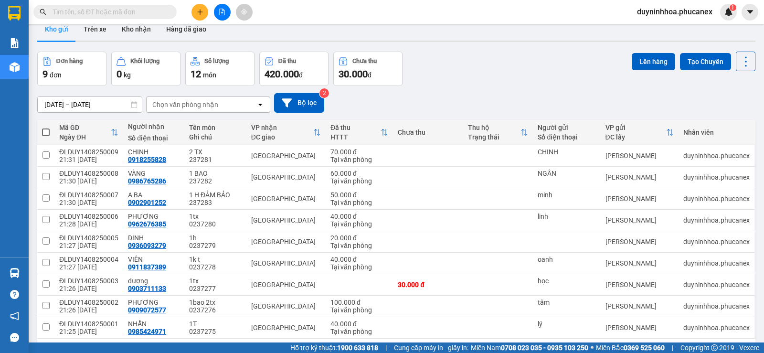
scroll to position [50, 0]
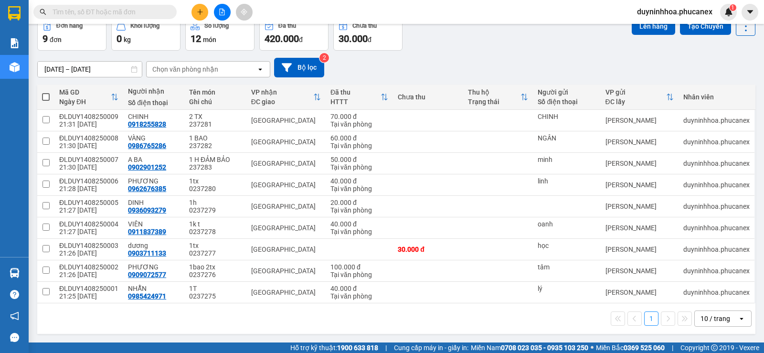
click at [42, 100] on span at bounding box center [46, 97] width 8 height 8
click at [46, 92] on input "checkbox" at bounding box center [46, 92] width 0 height 0
checkbox input "true"
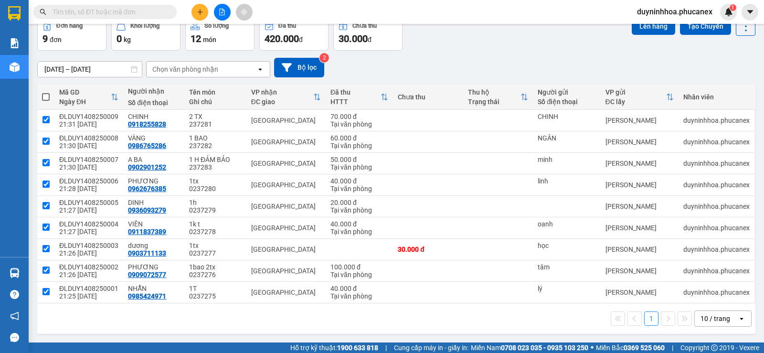
checkbox input "true"
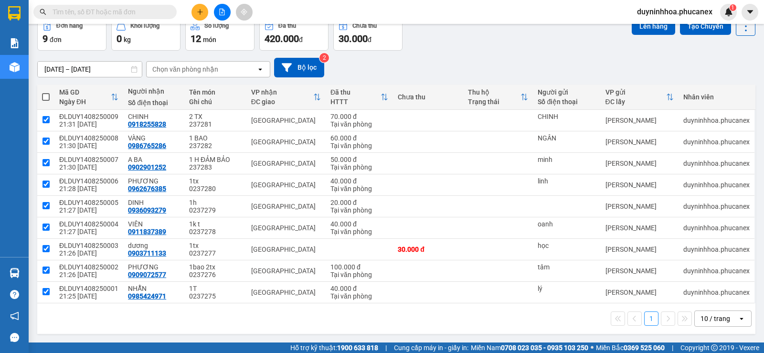
checkbox input "true"
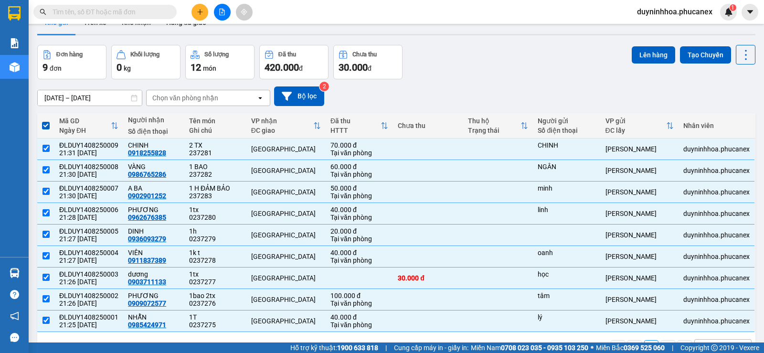
scroll to position [0, 0]
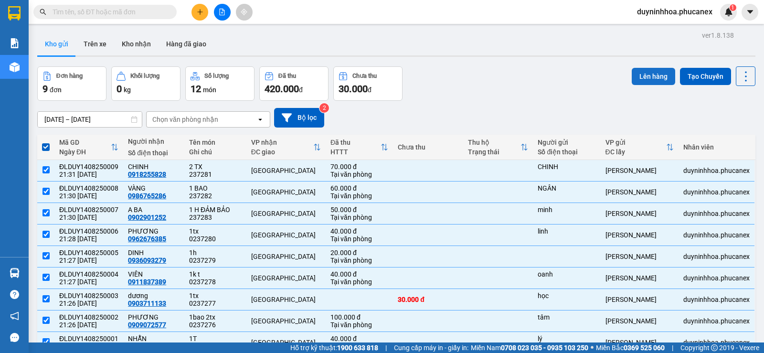
click at [648, 75] on button "Lên hàng" at bounding box center [653, 76] width 43 height 17
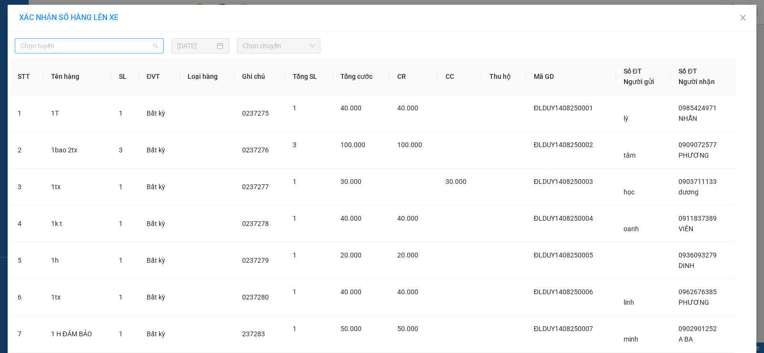
click at [144, 46] on span "Chọn tuyến" at bounding box center [90, 46] width 138 height 14
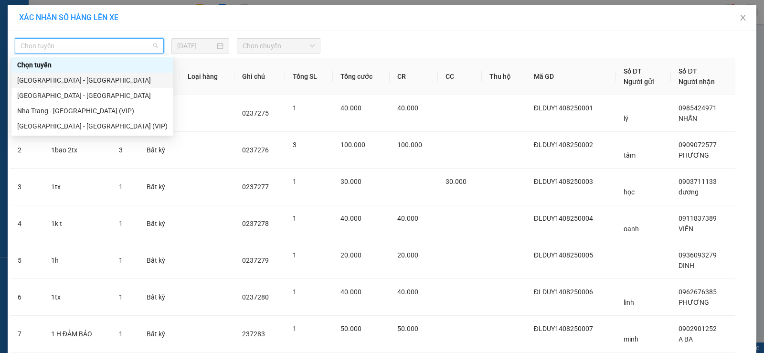
click at [61, 78] on div "[GEOGRAPHIC_DATA] - [GEOGRAPHIC_DATA]" at bounding box center [92, 80] width 150 height 11
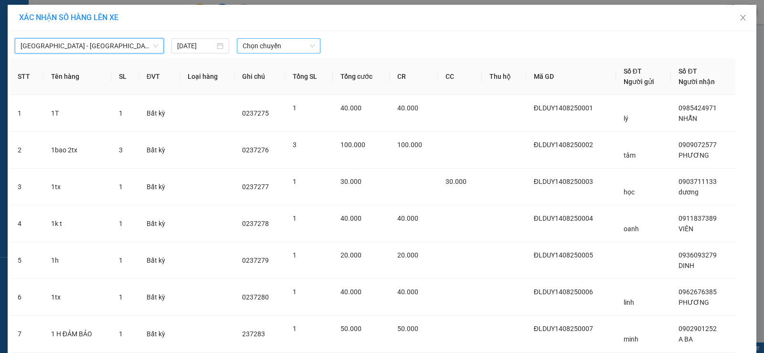
click at [279, 46] on span "Chọn chuyến" at bounding box center [279, 46] width 72 height 14
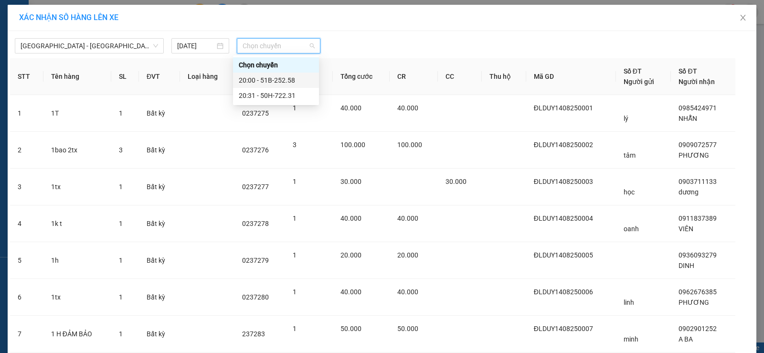
click at [281, 76] on div "20:00 - 51B-252.58" at bounding box center [276, 80] width 74 height 11
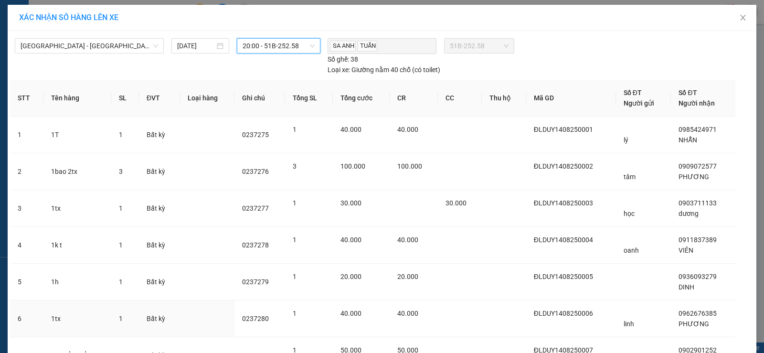
scroll to position [164, 0]
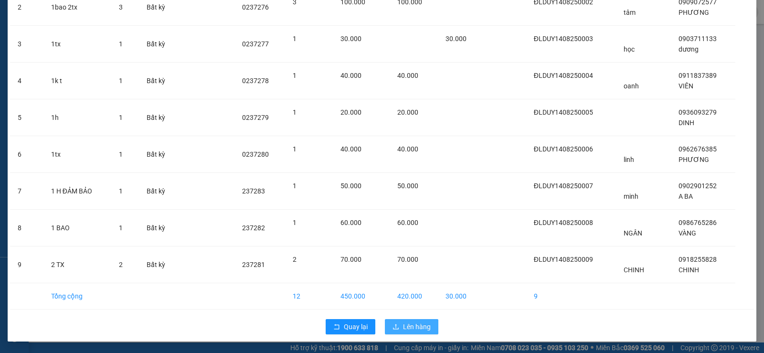
click at [403, 326] on span "Lên hàng" at bounding box center [417, 326] width 28 height 11
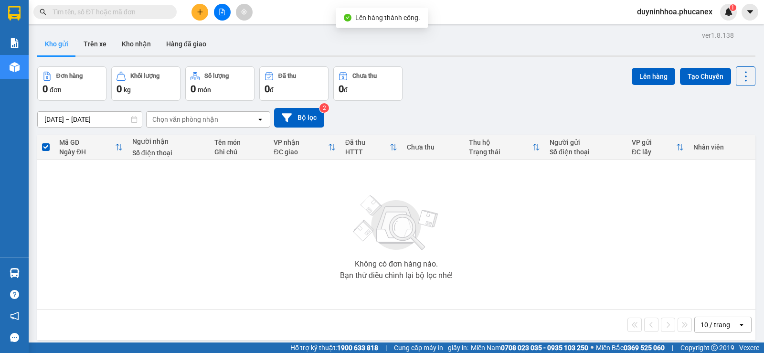
click at [648, 12] on span "duyninhhoa.phucanex" at bounding box center [674, 12] width 91 height 12
click at [648, 31] on span "Đăng xuất" at bounding box center [679, 29] width 71 height 11
